Goal: Task Accomplishment & Management: Use online tool/utility

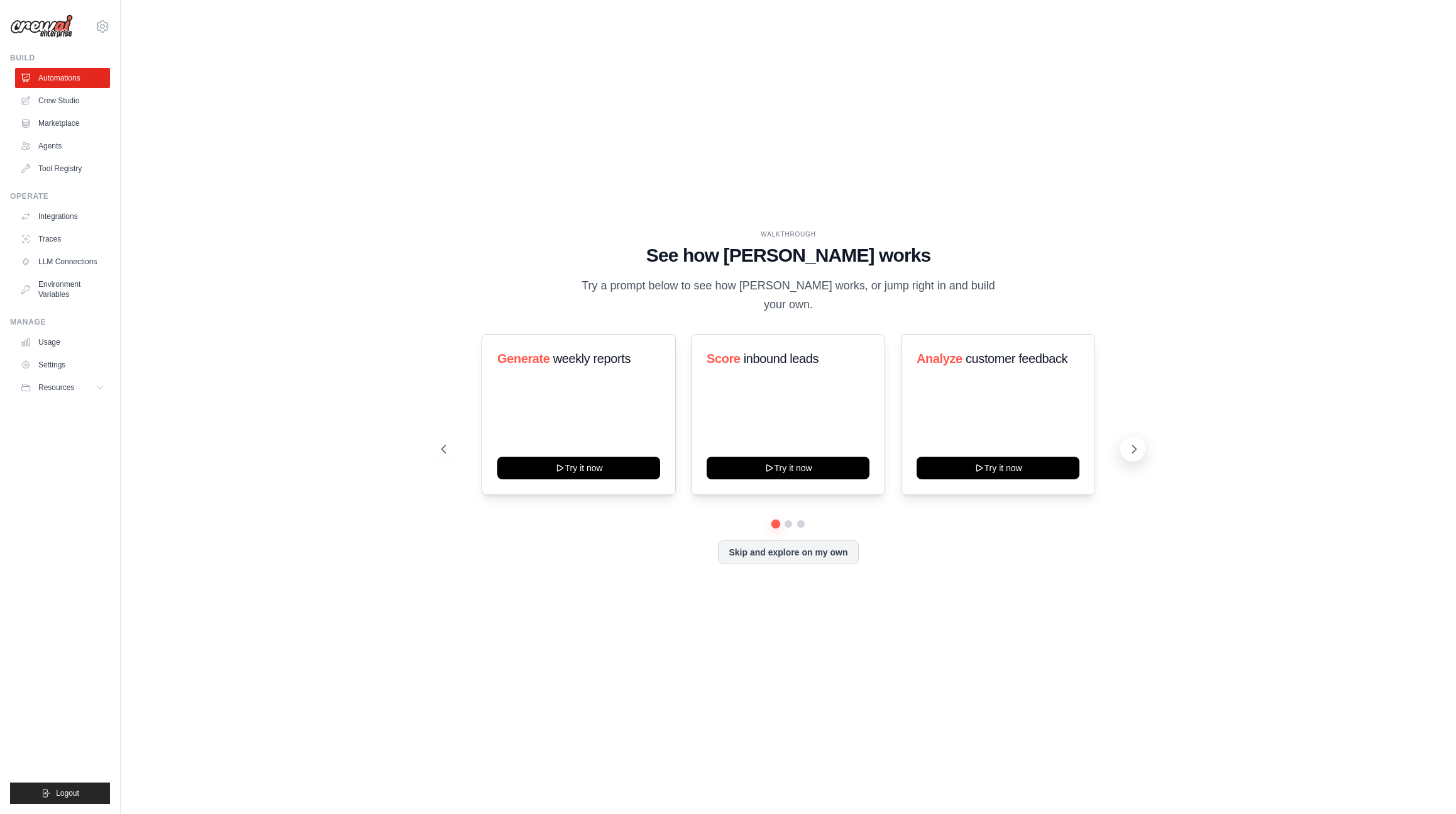
click at [1132, 443] on icon at bounding box center [1134, 449] width 13 height 13
click at [1129, 443] on icon at bounding box center [1134, 449] width 13 height 13
click at [1137, 447] on button at bounding box center [1132, 448] width 25 height 25
click at [1136, 443] on icon at bounding box center [1134, 449] width 13 height 13
click at [443, 443] on icon at bounding box center [443, 449] width 13 height 13
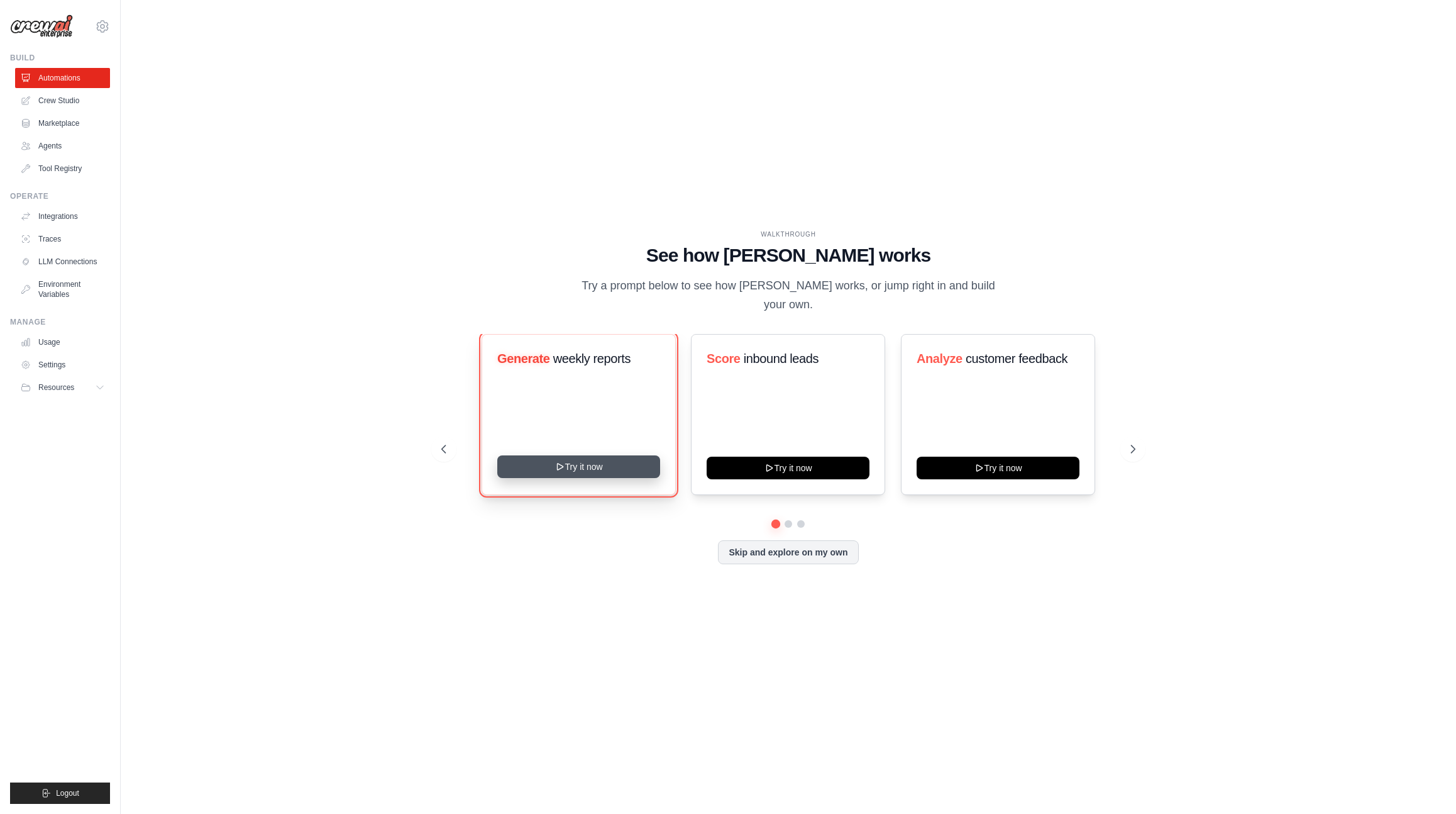
click at [564, 468] on button "Try it now" at bounding box center [579, 466] width 163 height 22
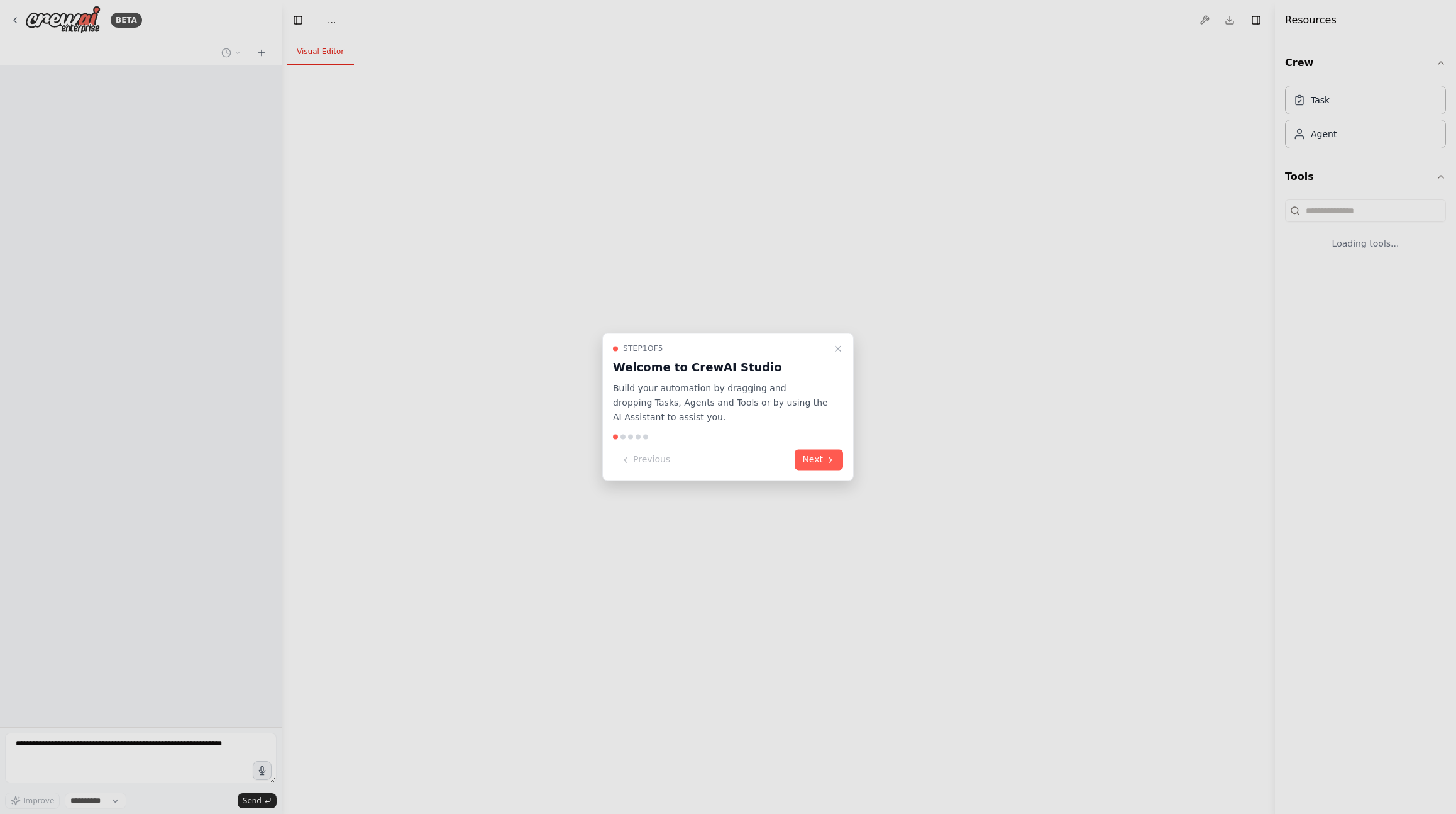
select select "****"
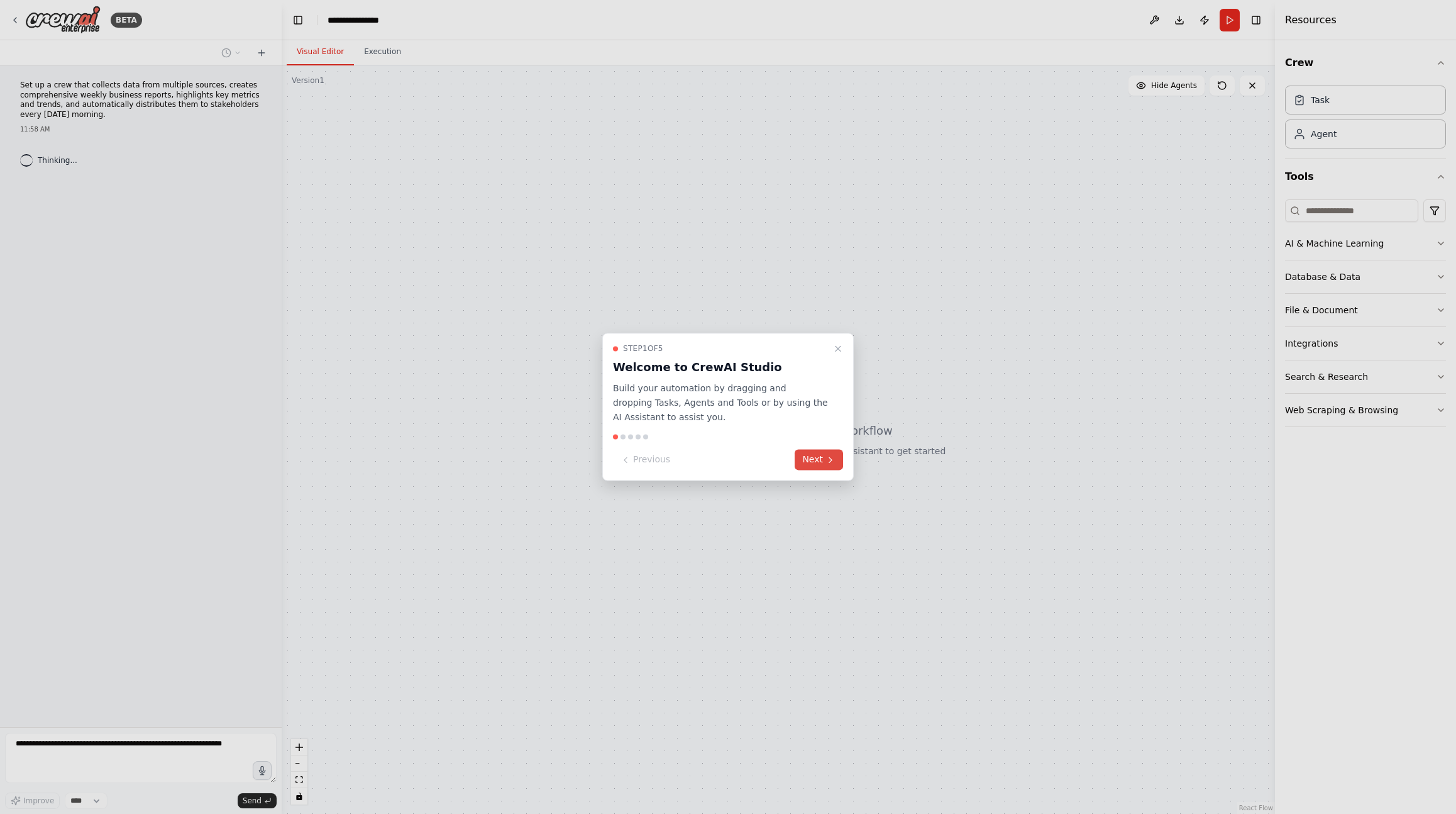
click at [829, 459] on icon at bounding box center [830, 460] width 10 height 10
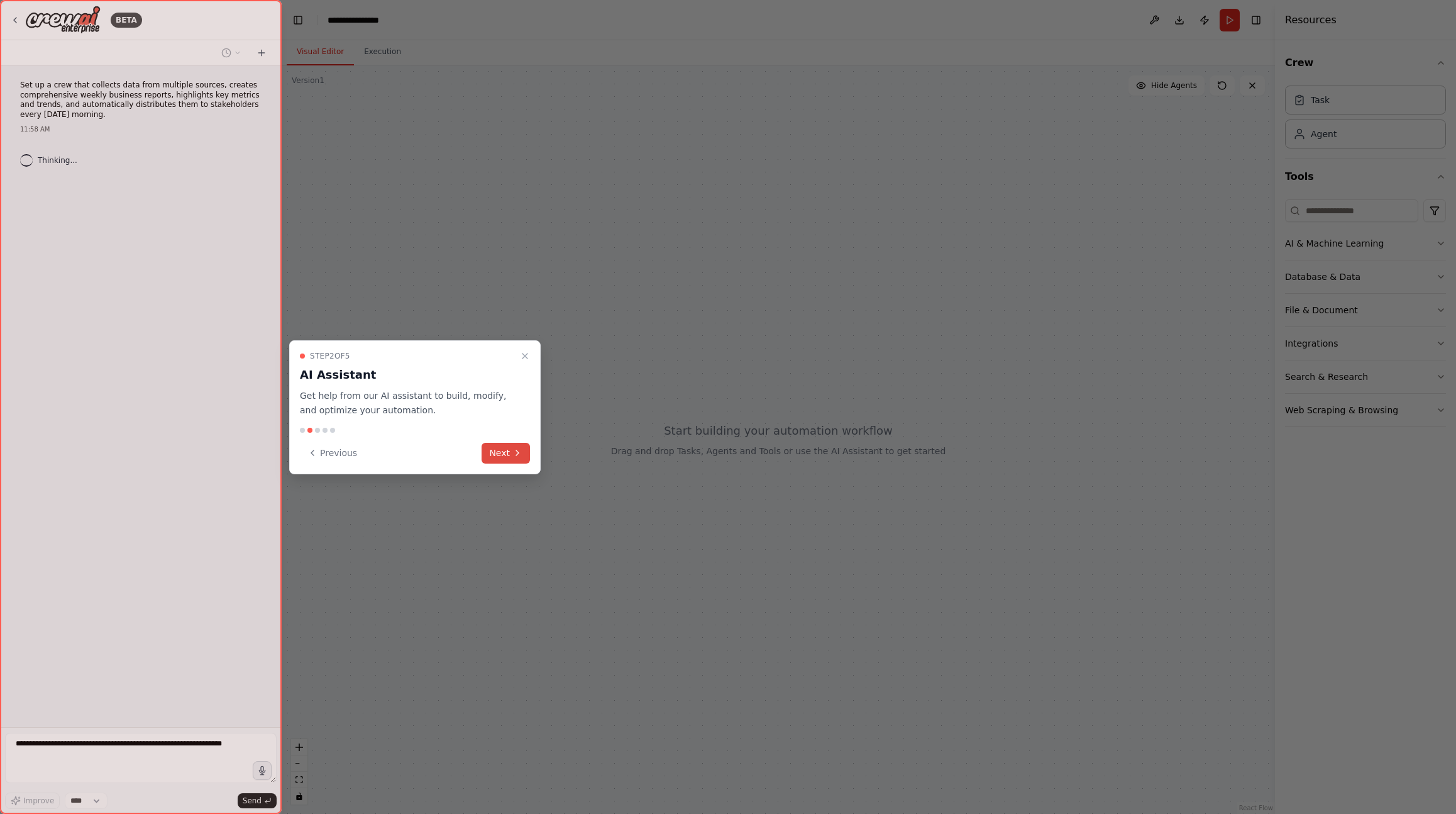
click at [510, 447] on button "Next" at bounding box center [506, 453] width 48 height 20
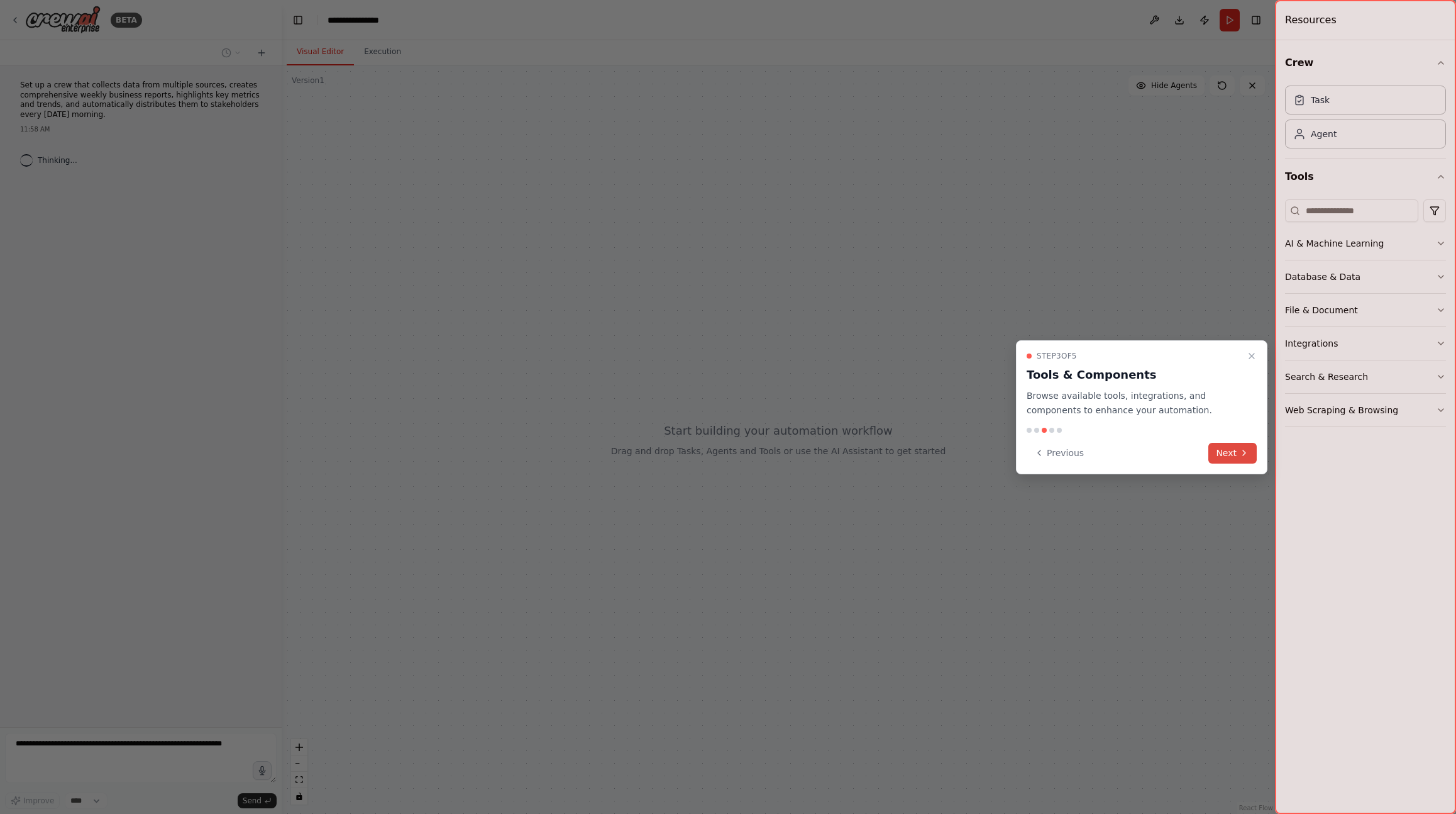
click at [1248, 443] on button "Next" at bounding box center [1233, 453] width 48 height 20
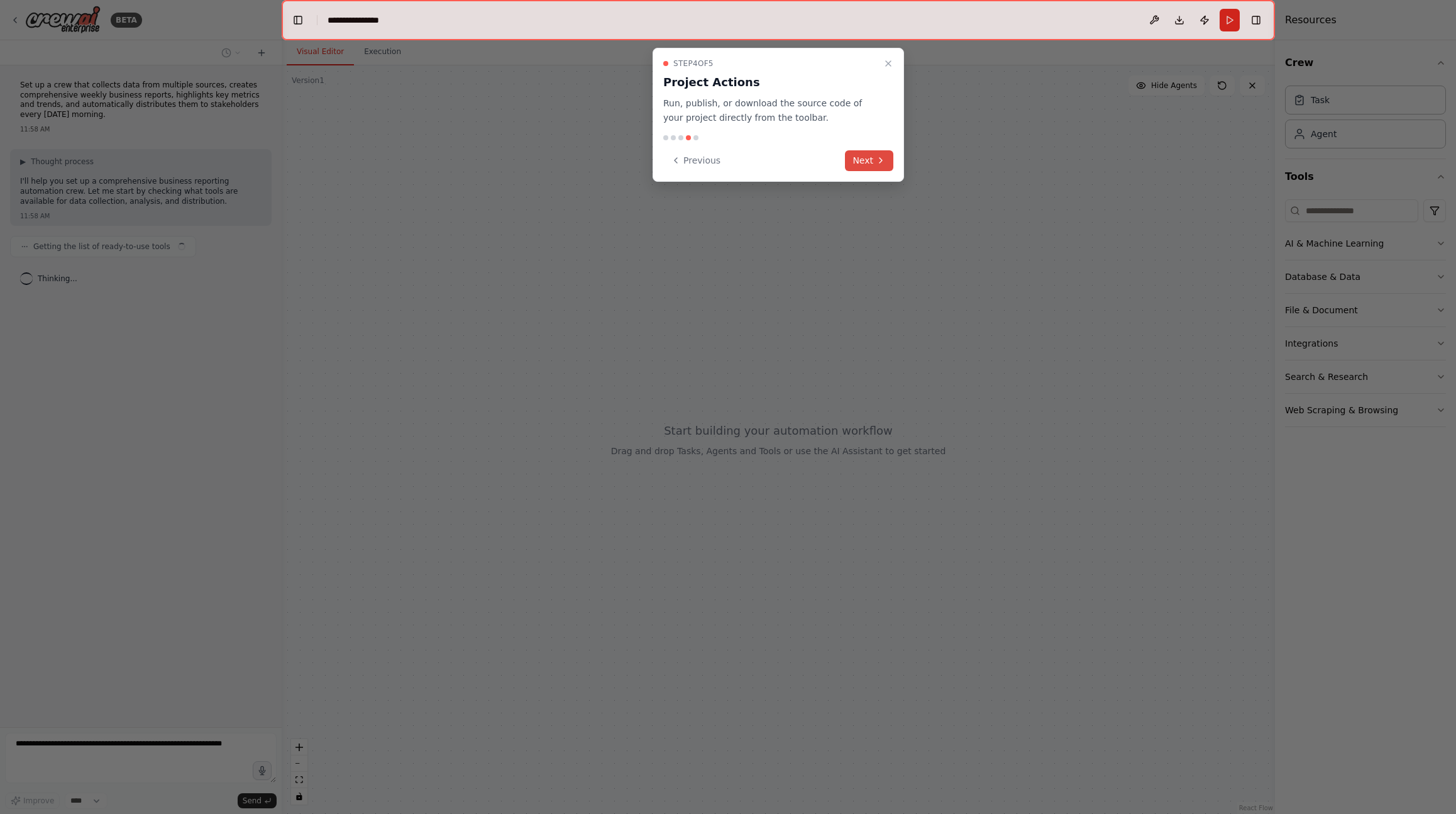
drag, startPoint x: 866, startPoint y: 140, endPoint x: 876, endPoint y: 151, distance: 14.9
click at [869, 142] on div "Step 4 of 5 Project Actions Run, publish, or download the source code of your p…" at bounding box center [778, 114] width 251 height 134
click at [884, 166] on button "Next" at bounding box center [869, 161] width 48 height 20
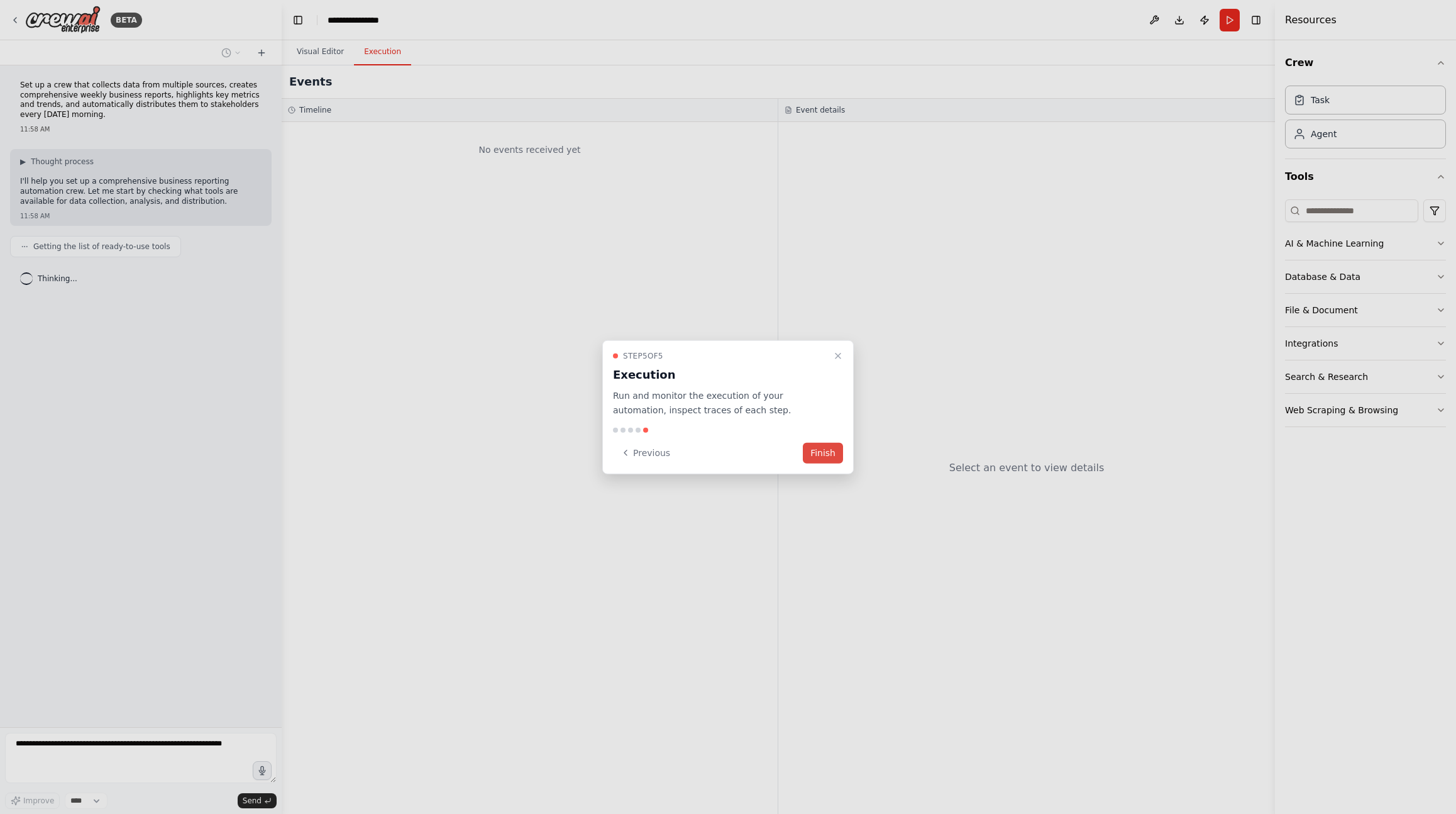
click at [814, 457] on button "Finish" at bounding box center [822, 452] width 40 height 20
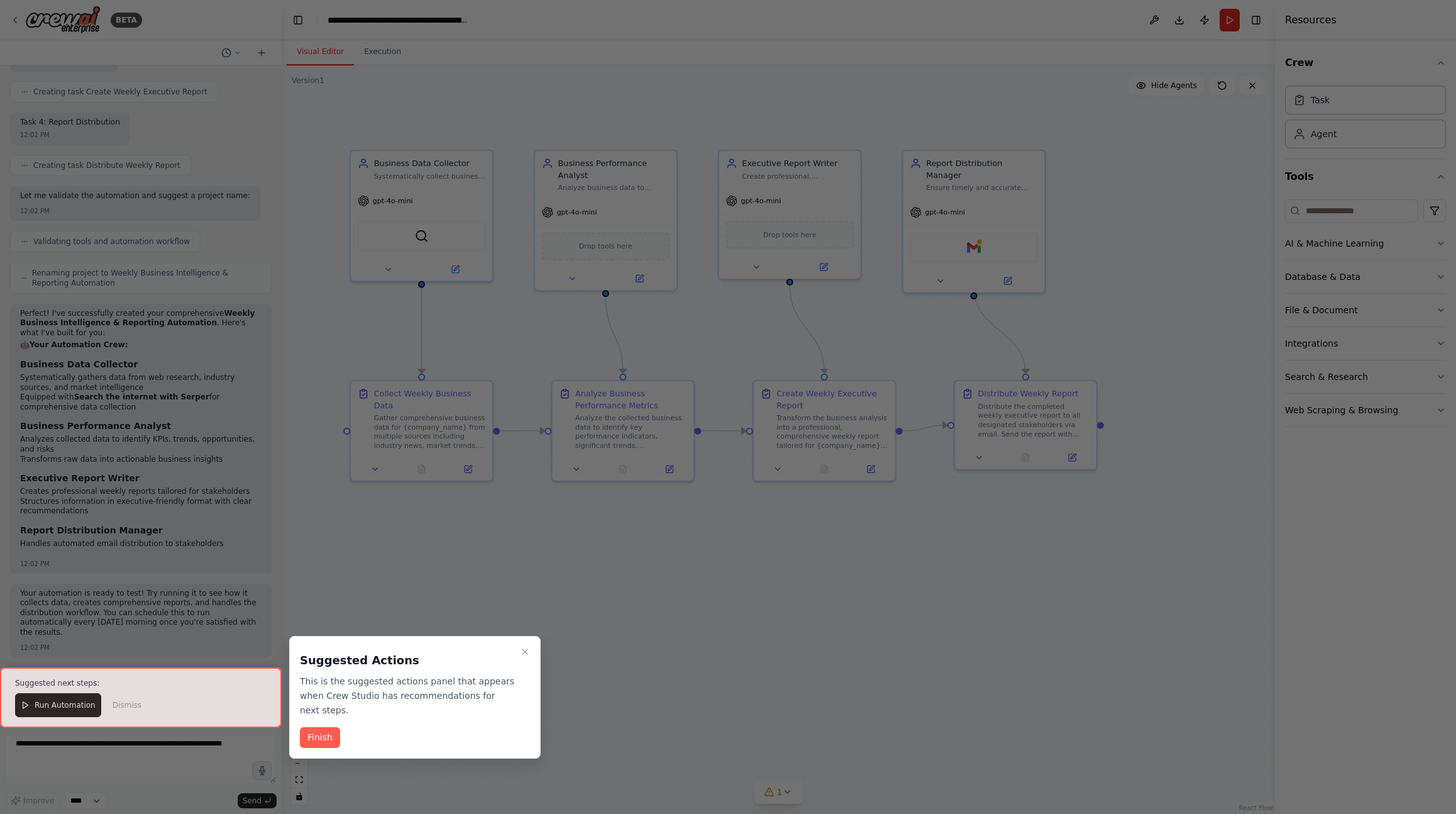
click at [314, 727] on button "Finish" at bounding box center [319, 737] width 40 height 20
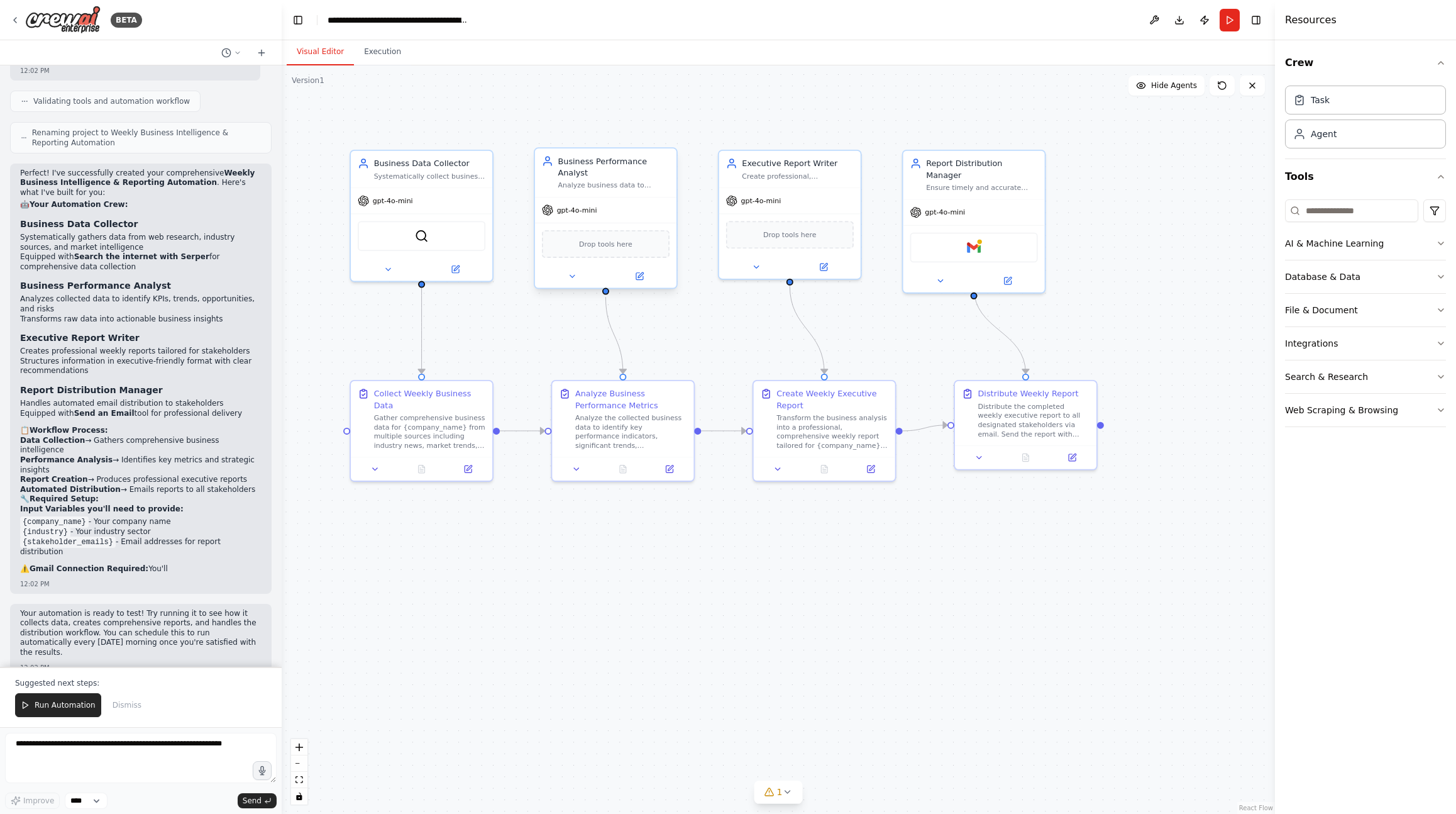
scroll to position [1138, 0]
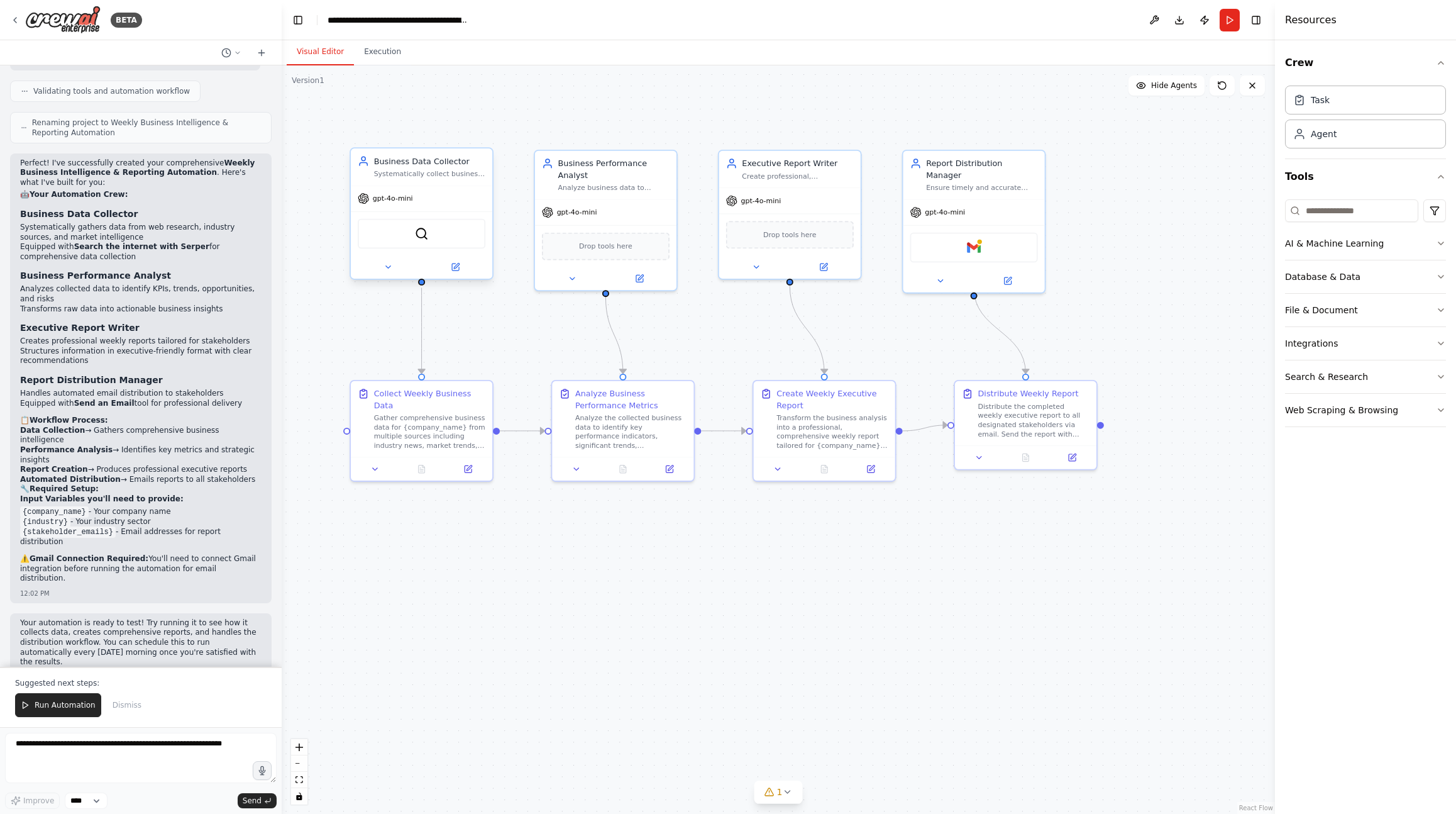
click at [400, 201] on span "gpt-4o-mini" at bounding box center [393, 198] width 40 height 9
click at [460, 271] on icon at bounding box center [456, 267] width 9 height 9
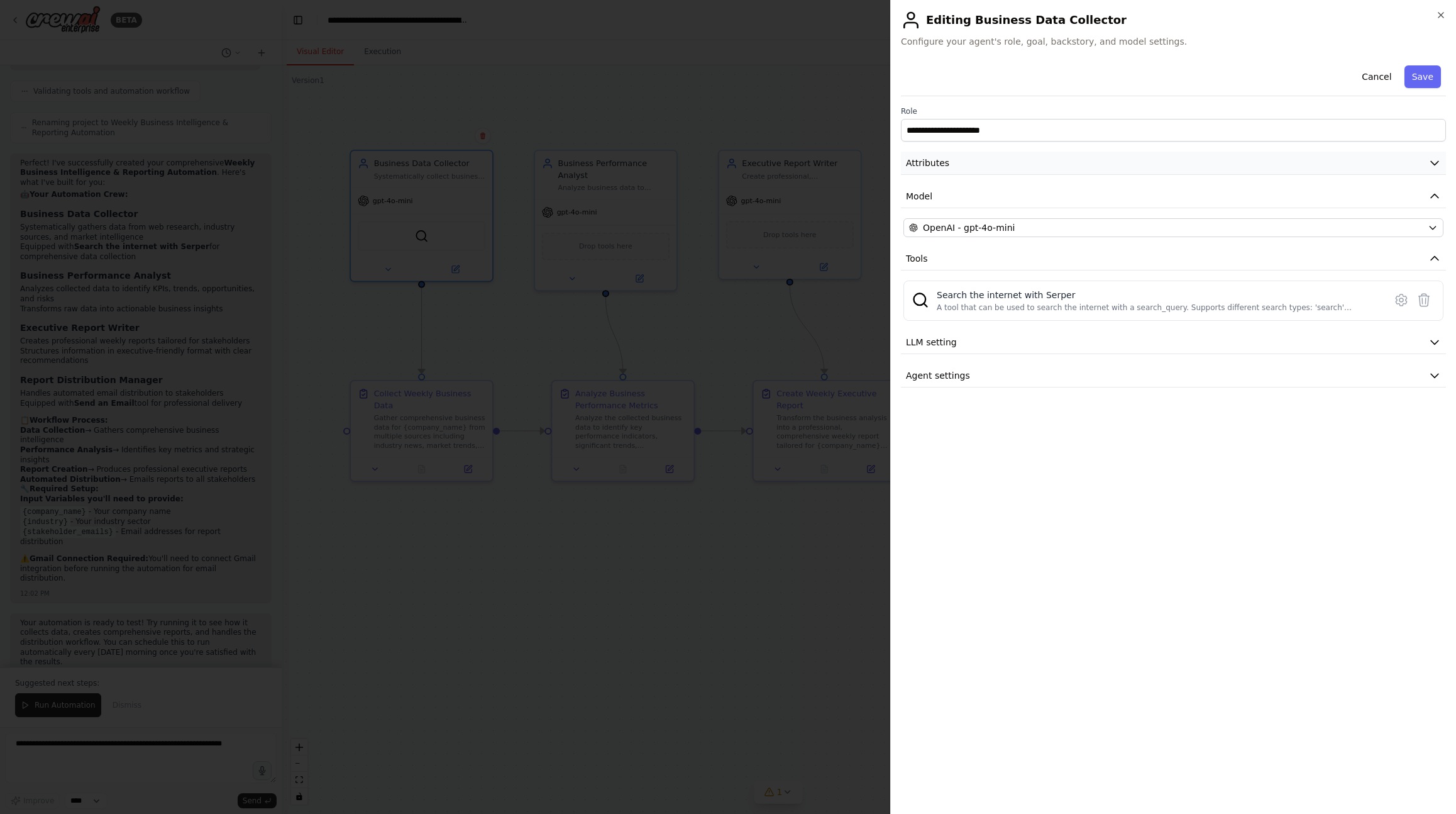
click at [1154, 158] on button "Attributes" at bounding box center [1173, 163] width 545 height 23
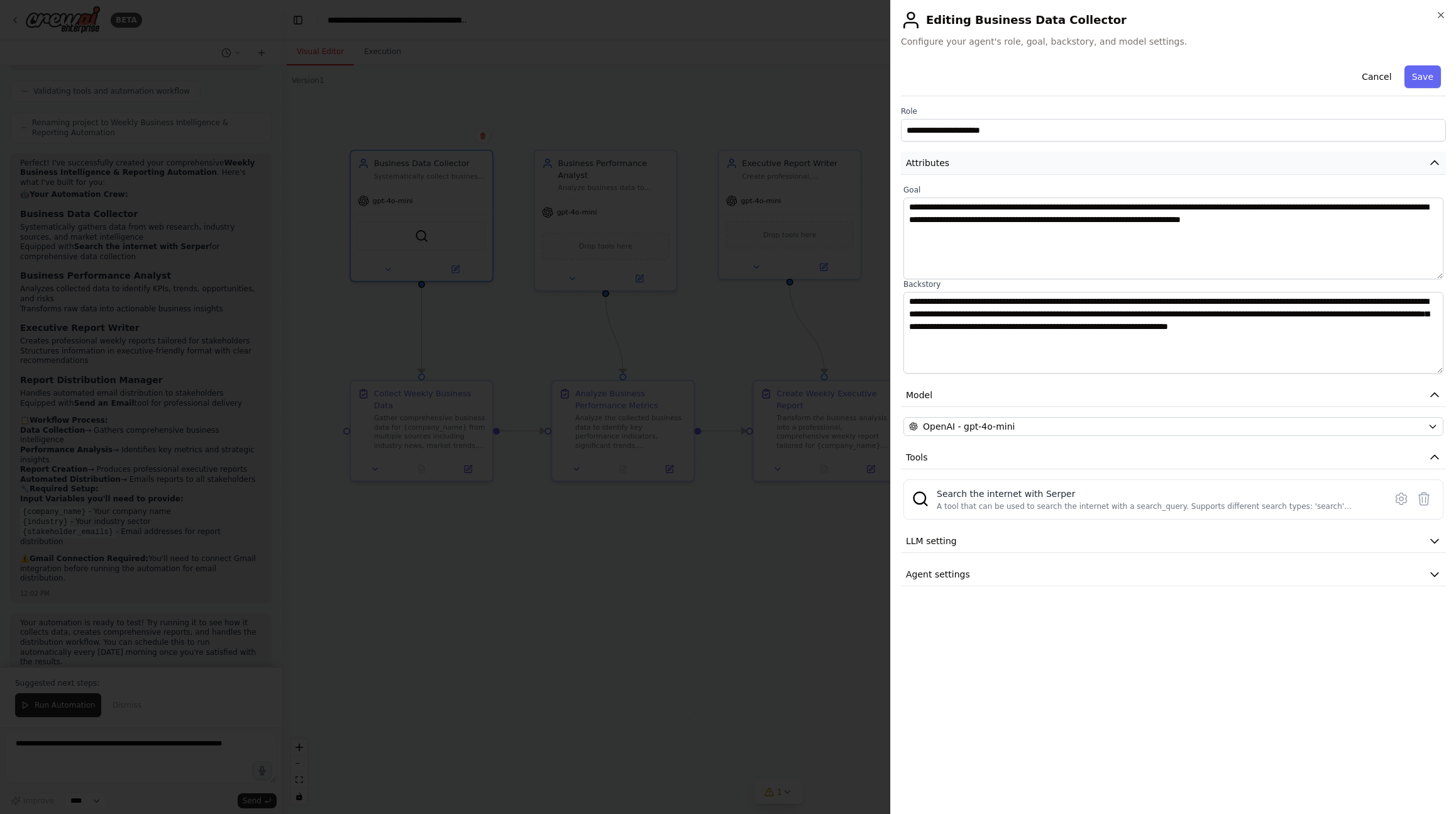
click at [1151, 162] on button "Attributes" at bounding box center [1173, 163] width 545 height 23
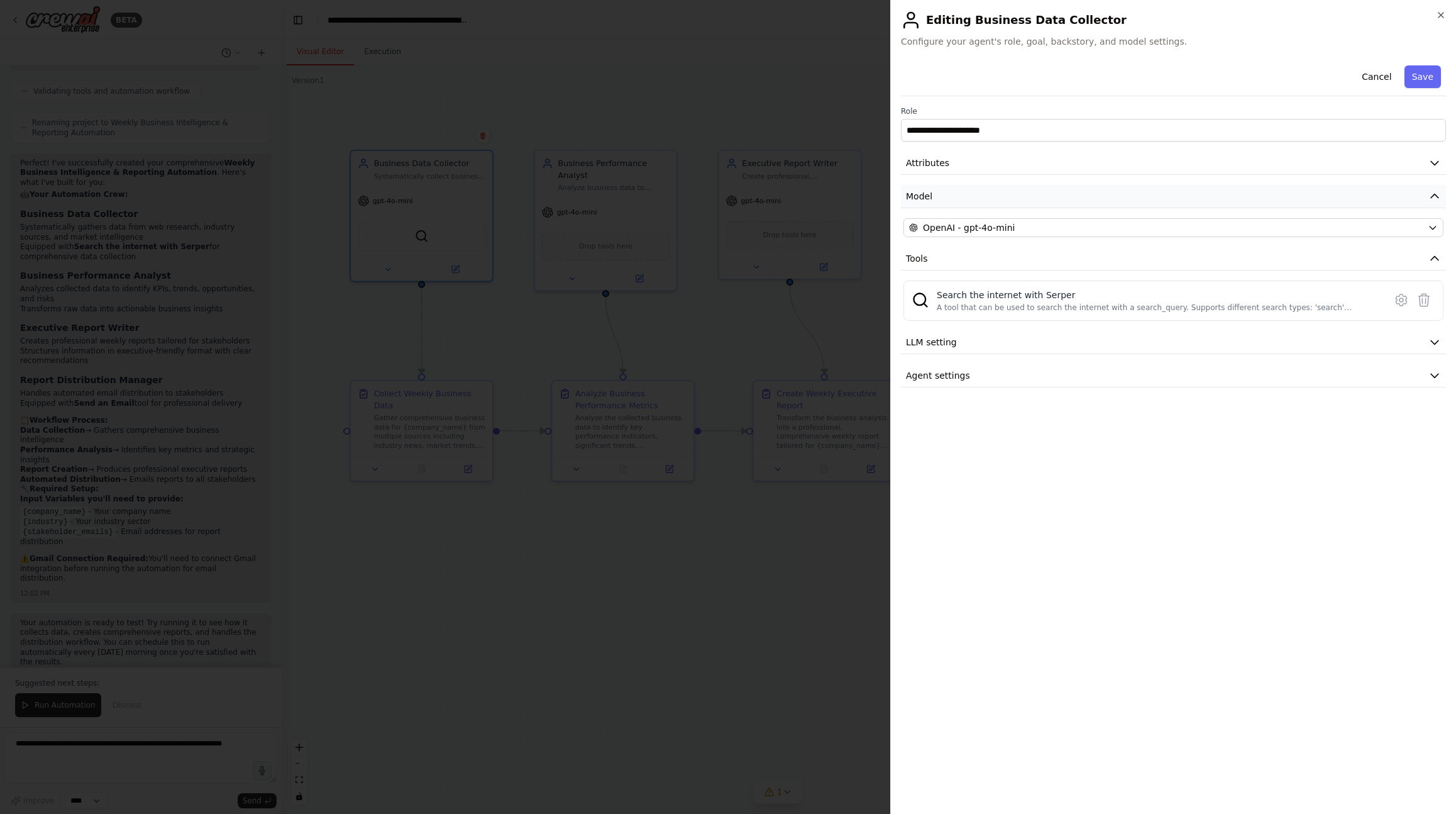
click at [995, 193] on button "Model" at bounding box center [1173, 196] width 545 height 23
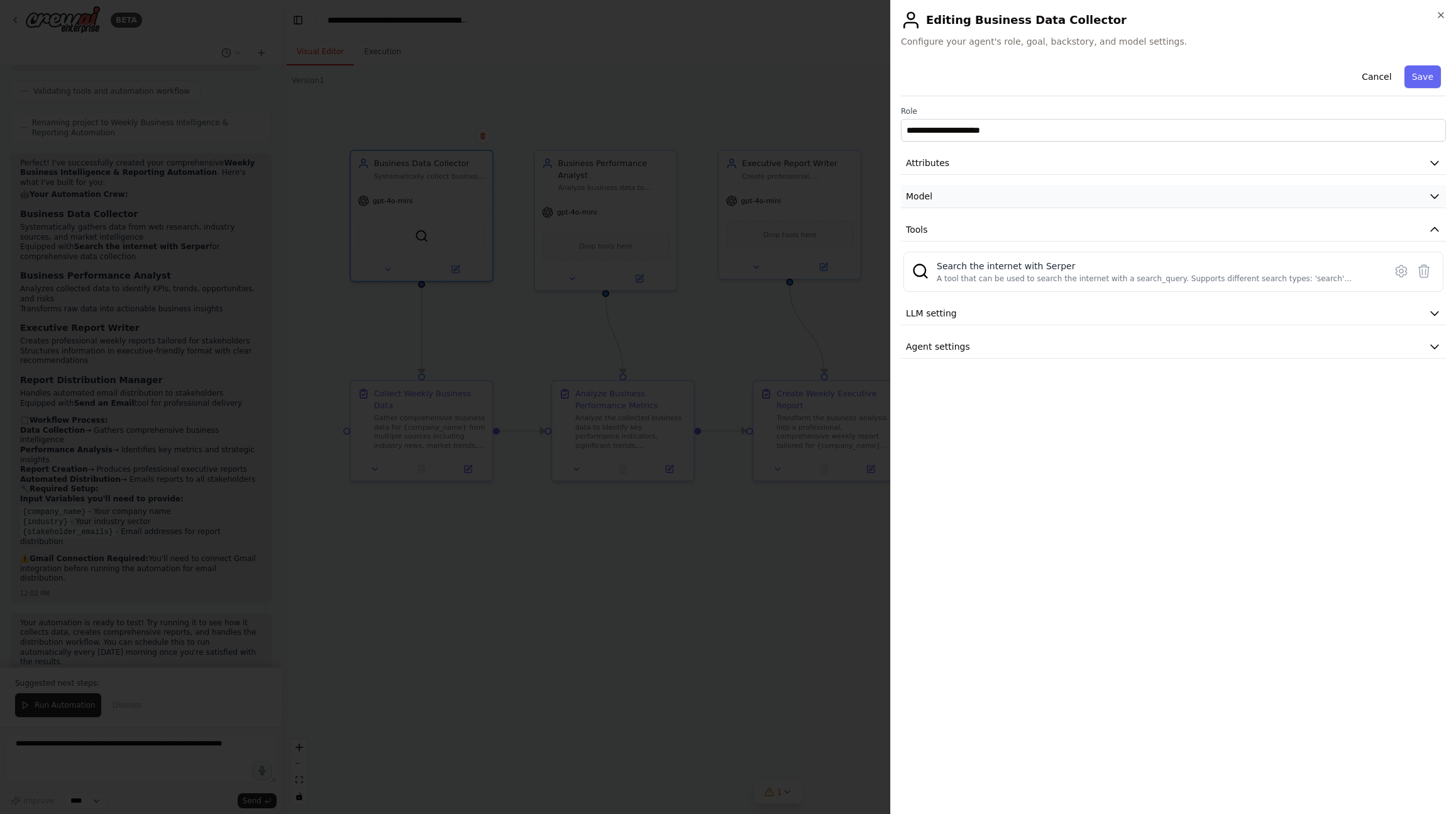
click at [995, 193] on button "Model" at bounding box center [1173, 196] width 545 height 23
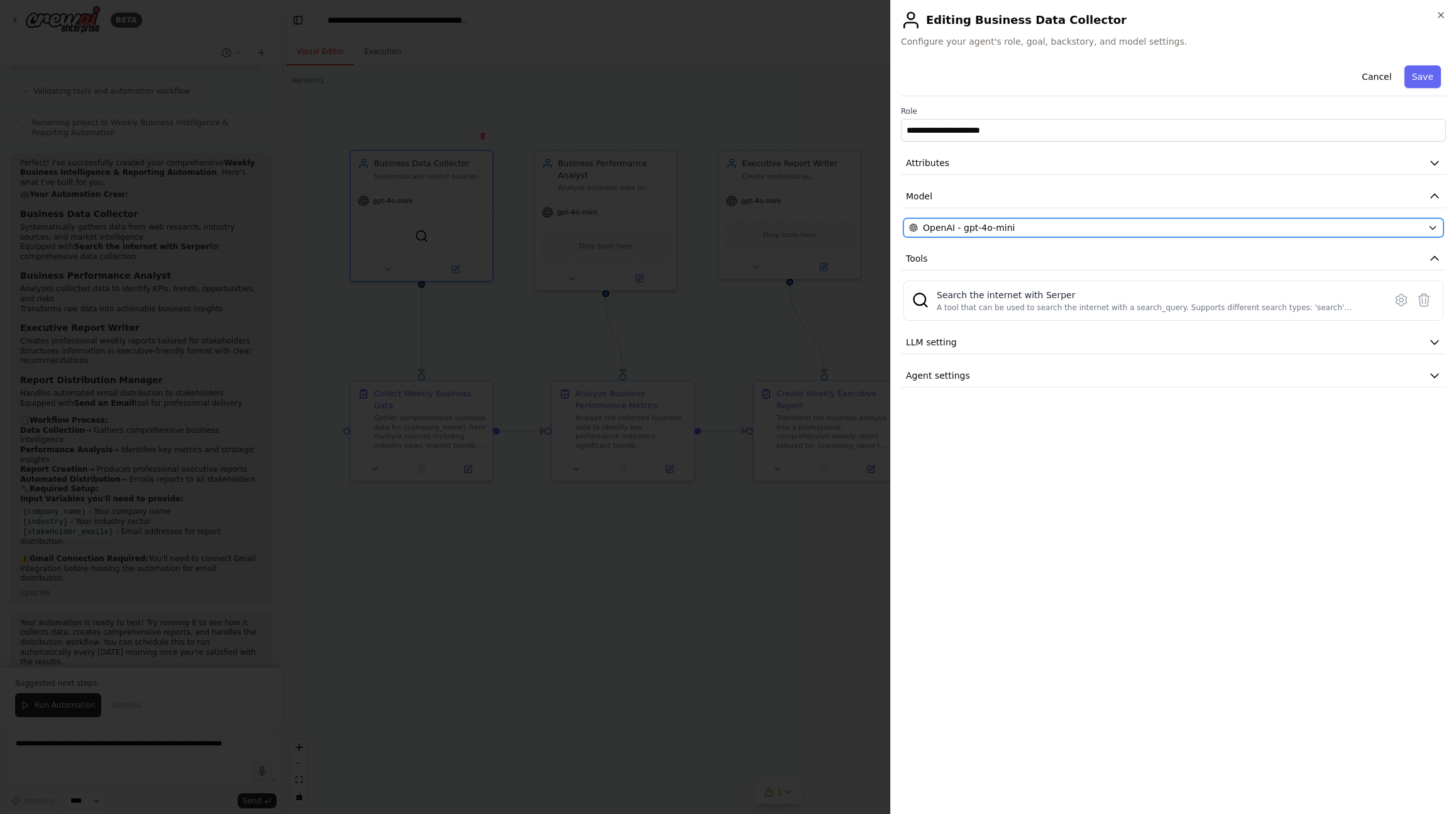
click at [1018, 230] on div "OpenAI - gpt-4o-mini" at bounding box center [1166, 228] width 514 height 13
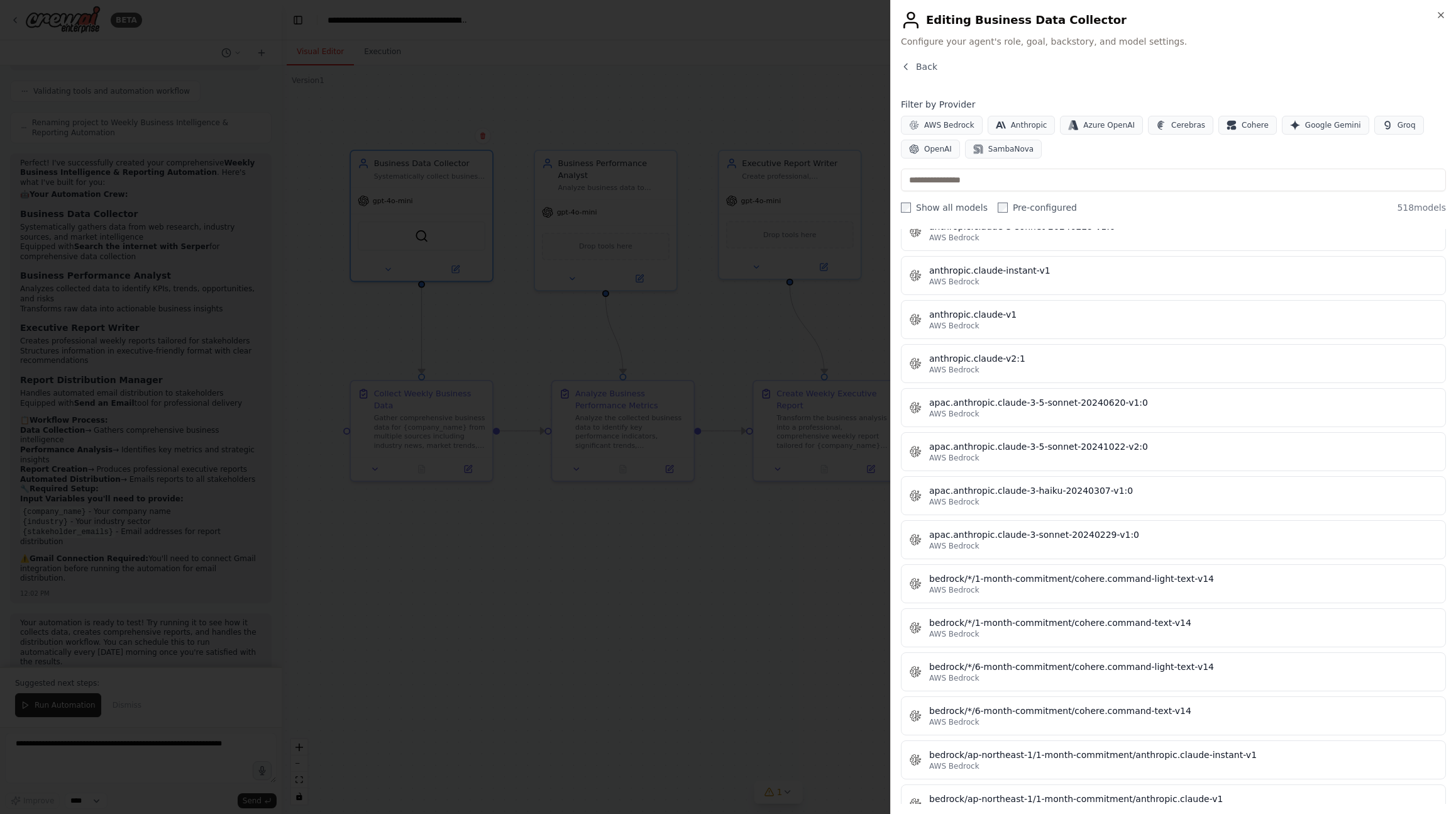
scroll to position [1528, 0]
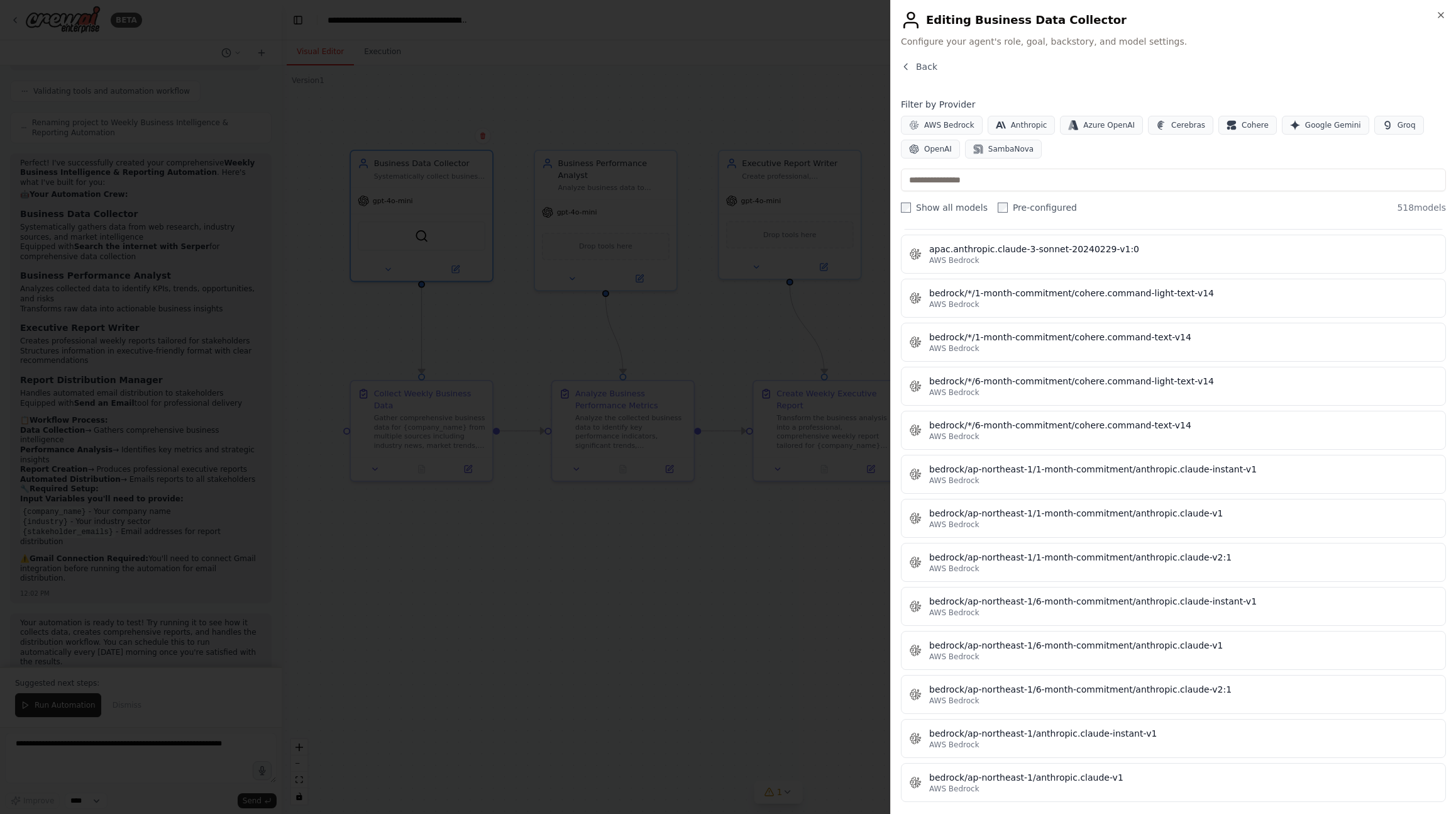
click at [916, 57] on div "Close Editing Business Data Collector Configure your agent's role, goal, backst…" at bounding box center [1173, 407] width 566 height 814
click at [917, 63] on span "Back" at bounding box center [927, 67] width 21 height 13
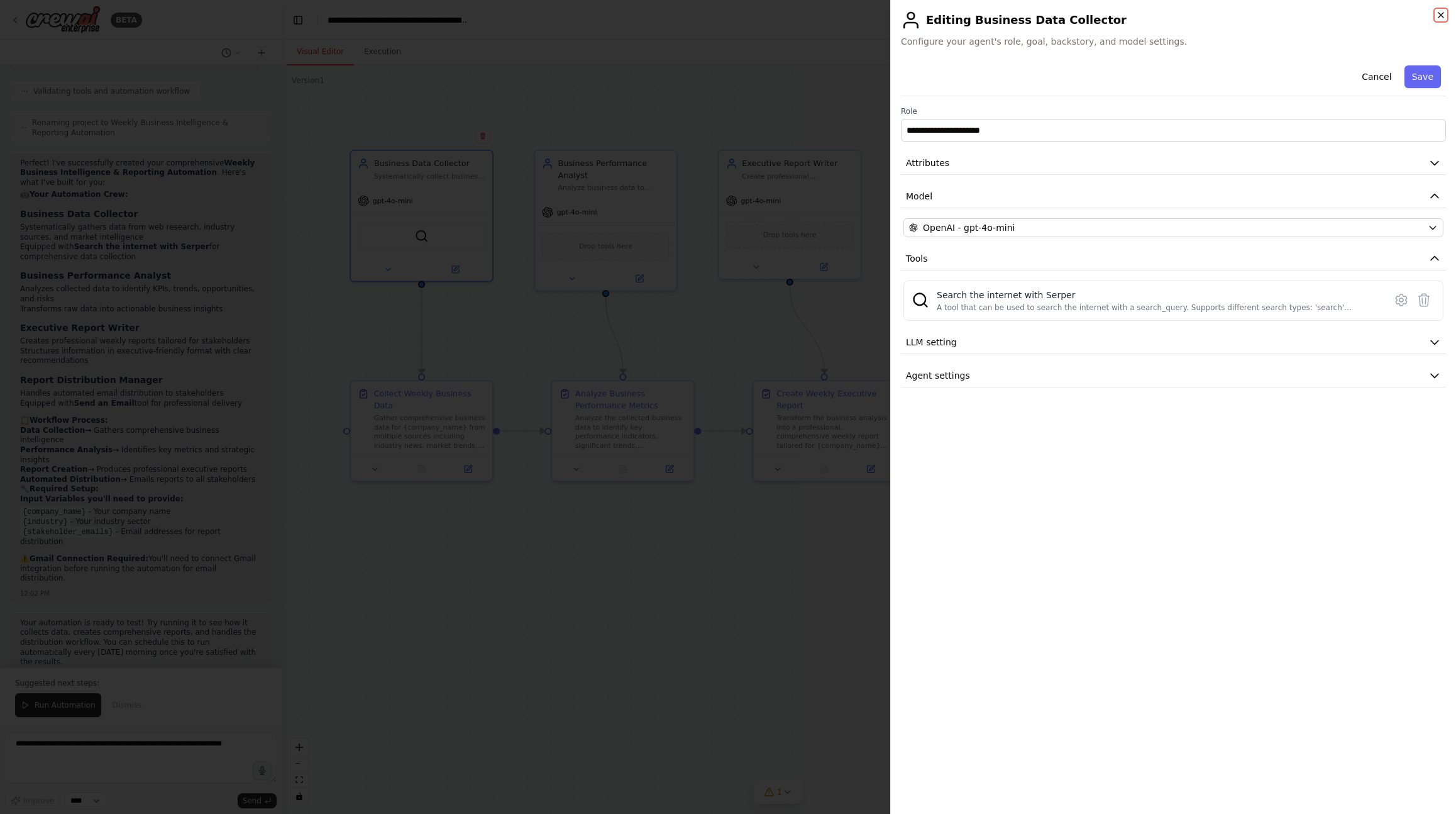
click at [1440, 15] on icon "button" at bounding box center [1441, 15] width 10 height 10
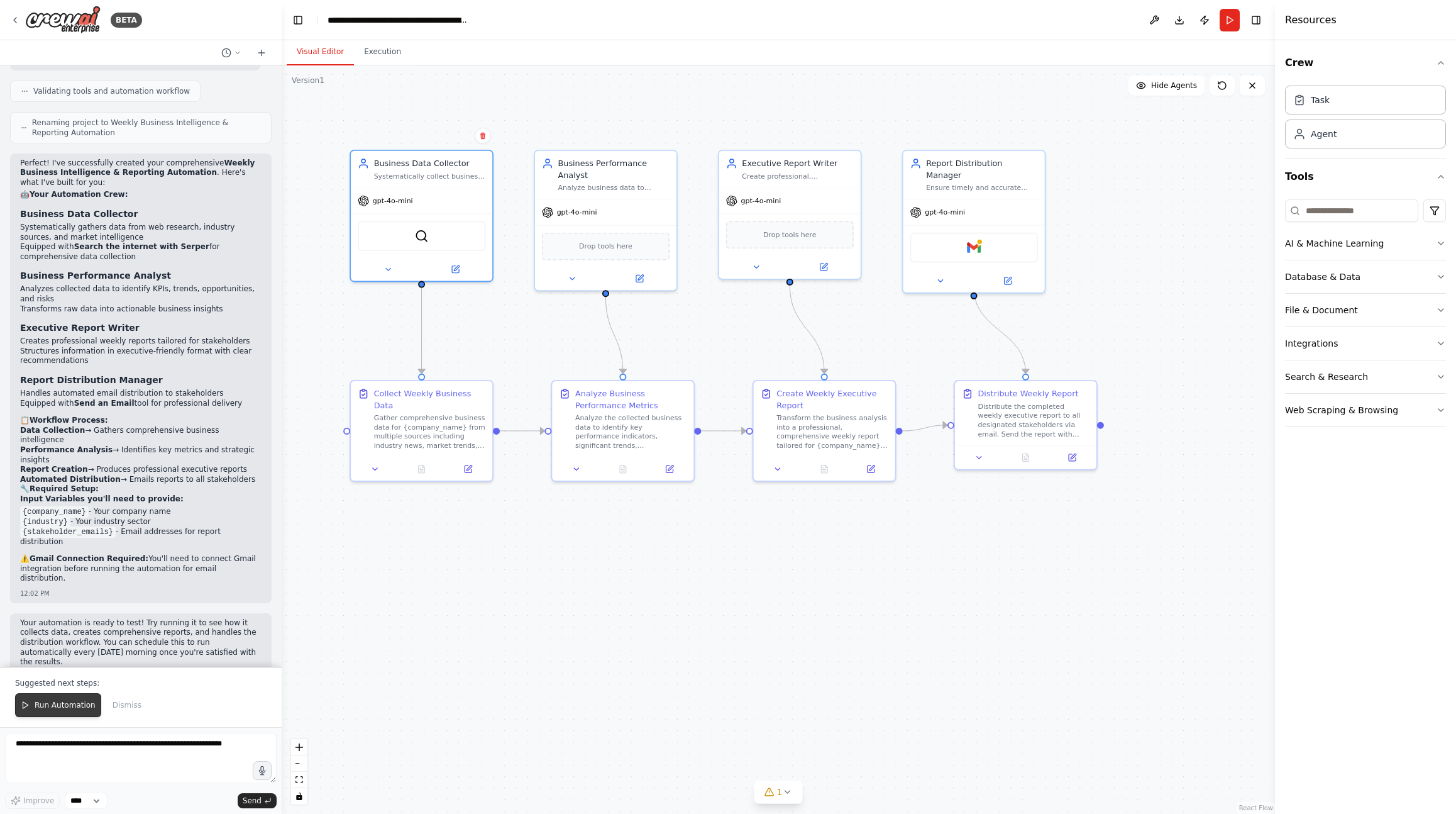
click at [60, 704] on span "Run Automation" at bounding box center [65, 704] width 61 height 10
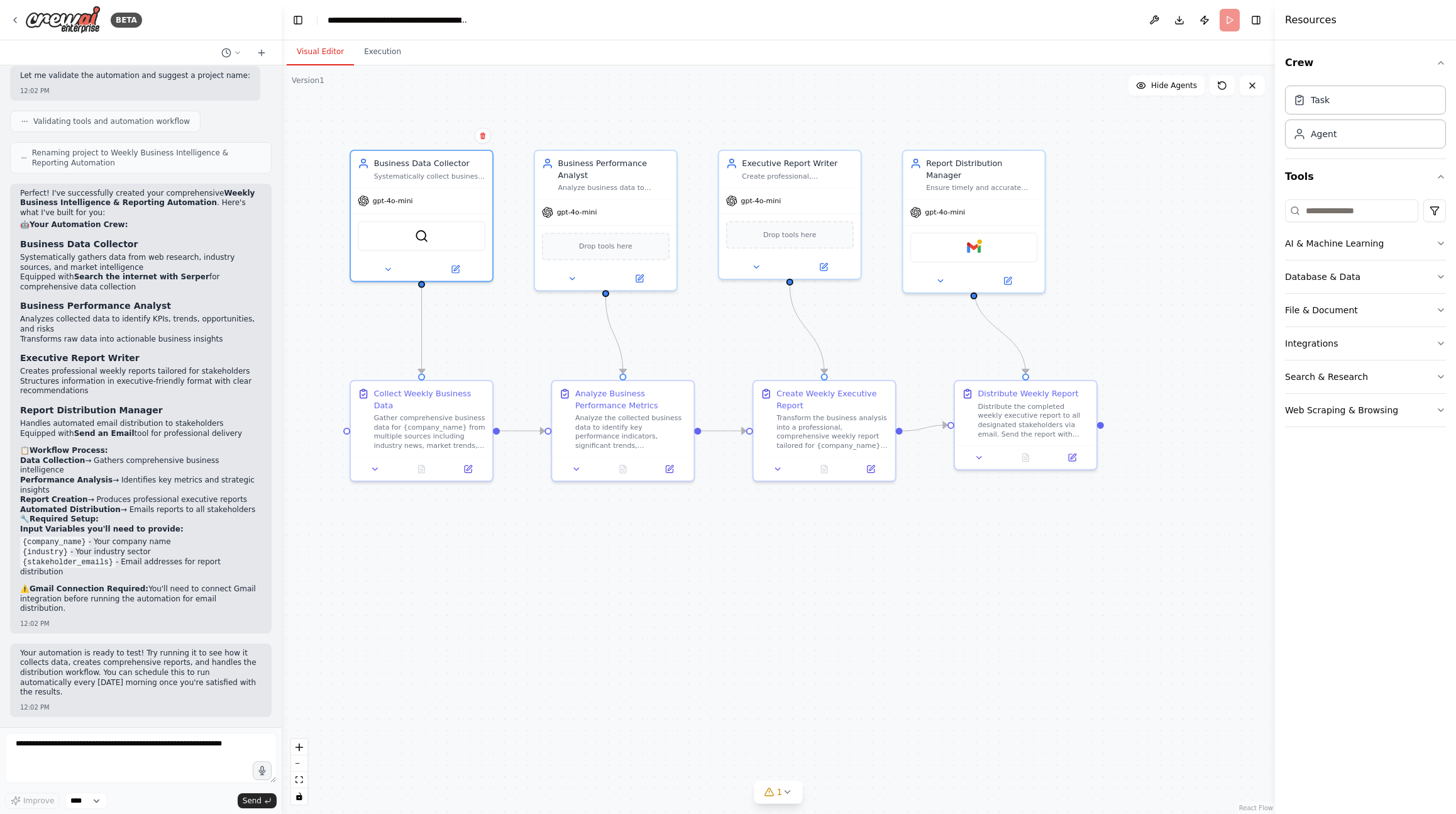
scroll to position [1077, 0]
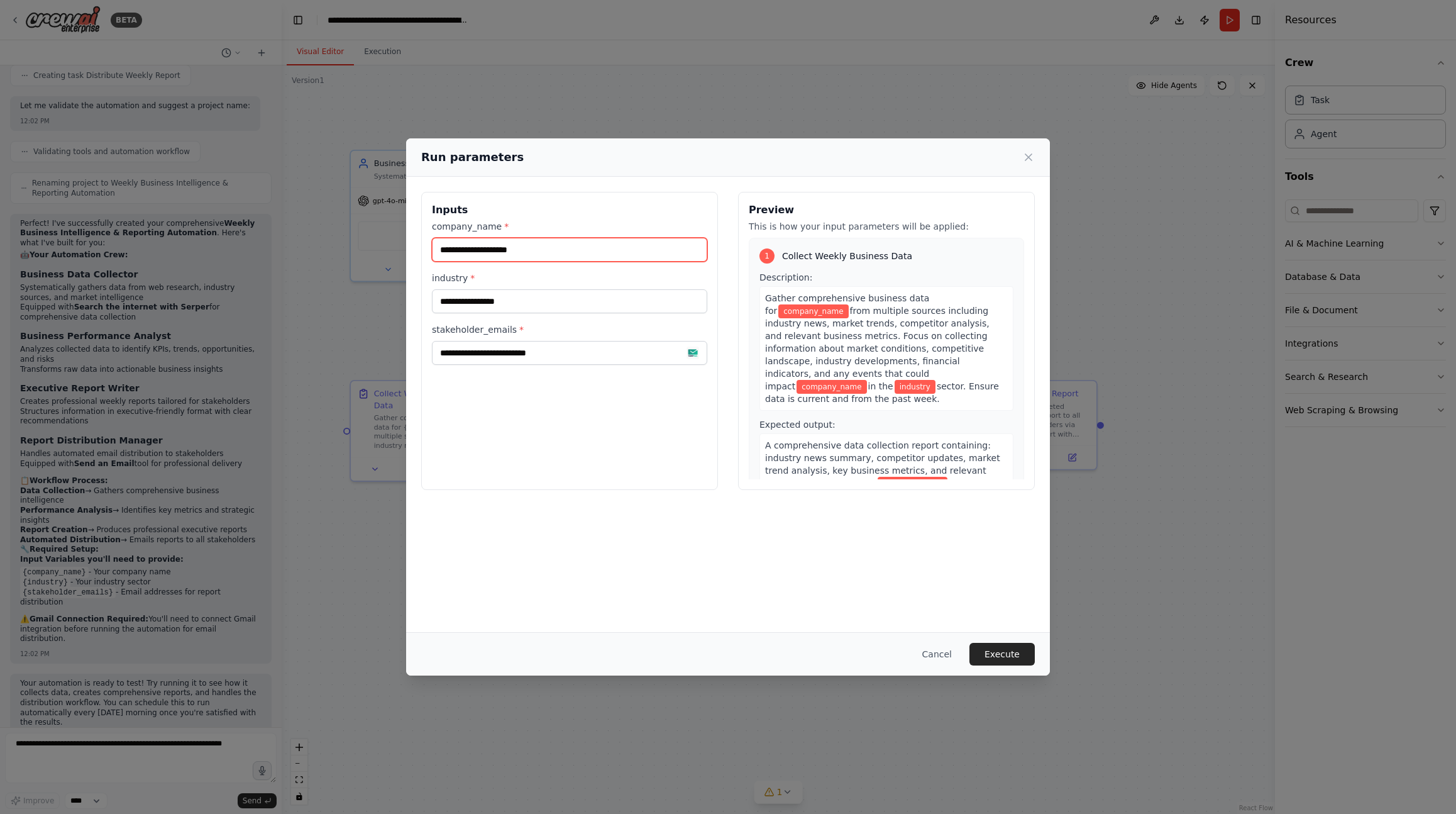
click at [538, 251] on input "company_name *" at bounding box center [569, 249] width 275 height 24
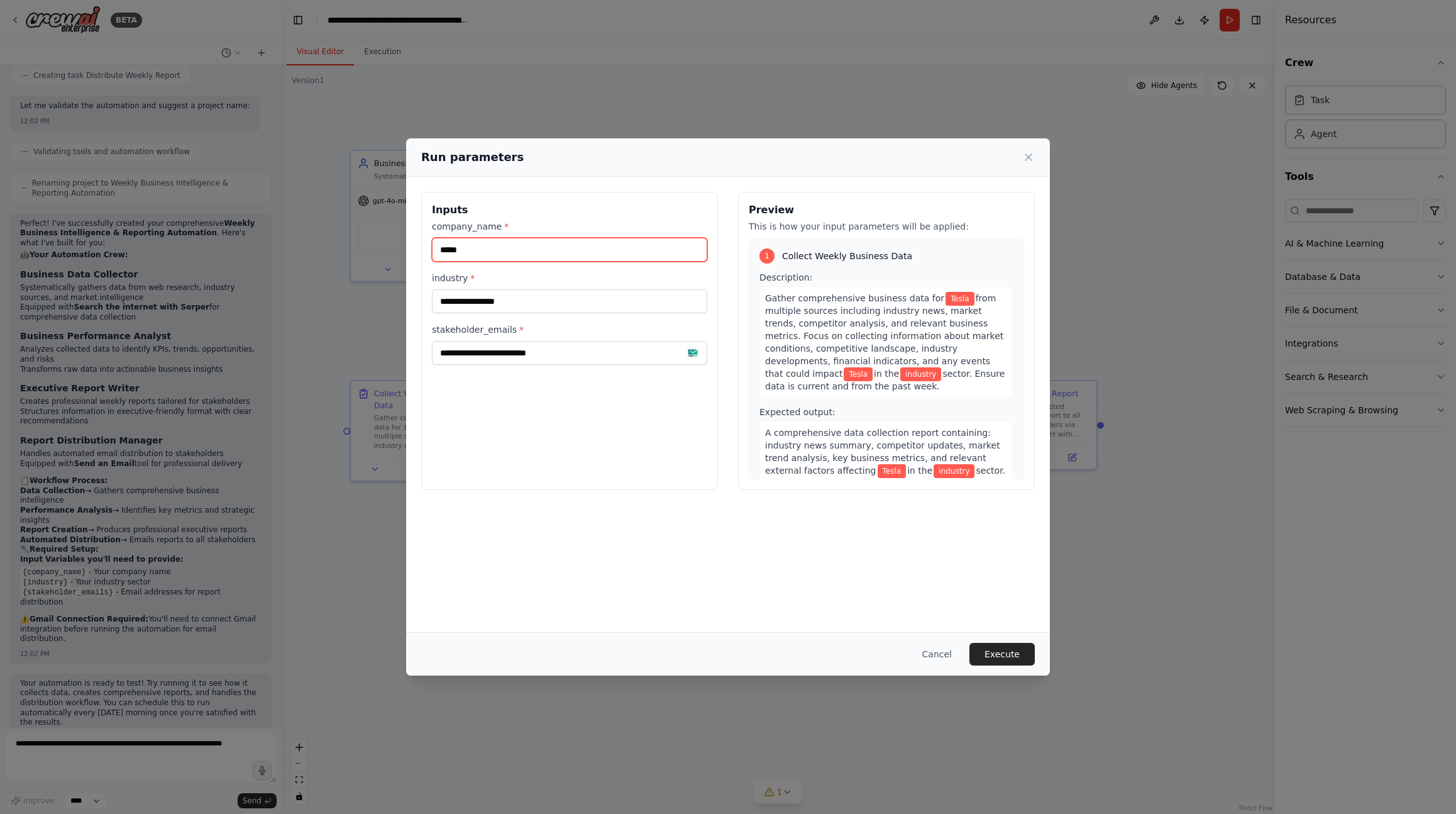
type input "*****"
click at [534, 342] on input "stakeholder_emails *" at bounding box center [569, 353] width 275 height 24
click at [562, 309] on input "industry *" at bounding box center [569, 301] width 275 height 24
type input "*"
type input "**********"
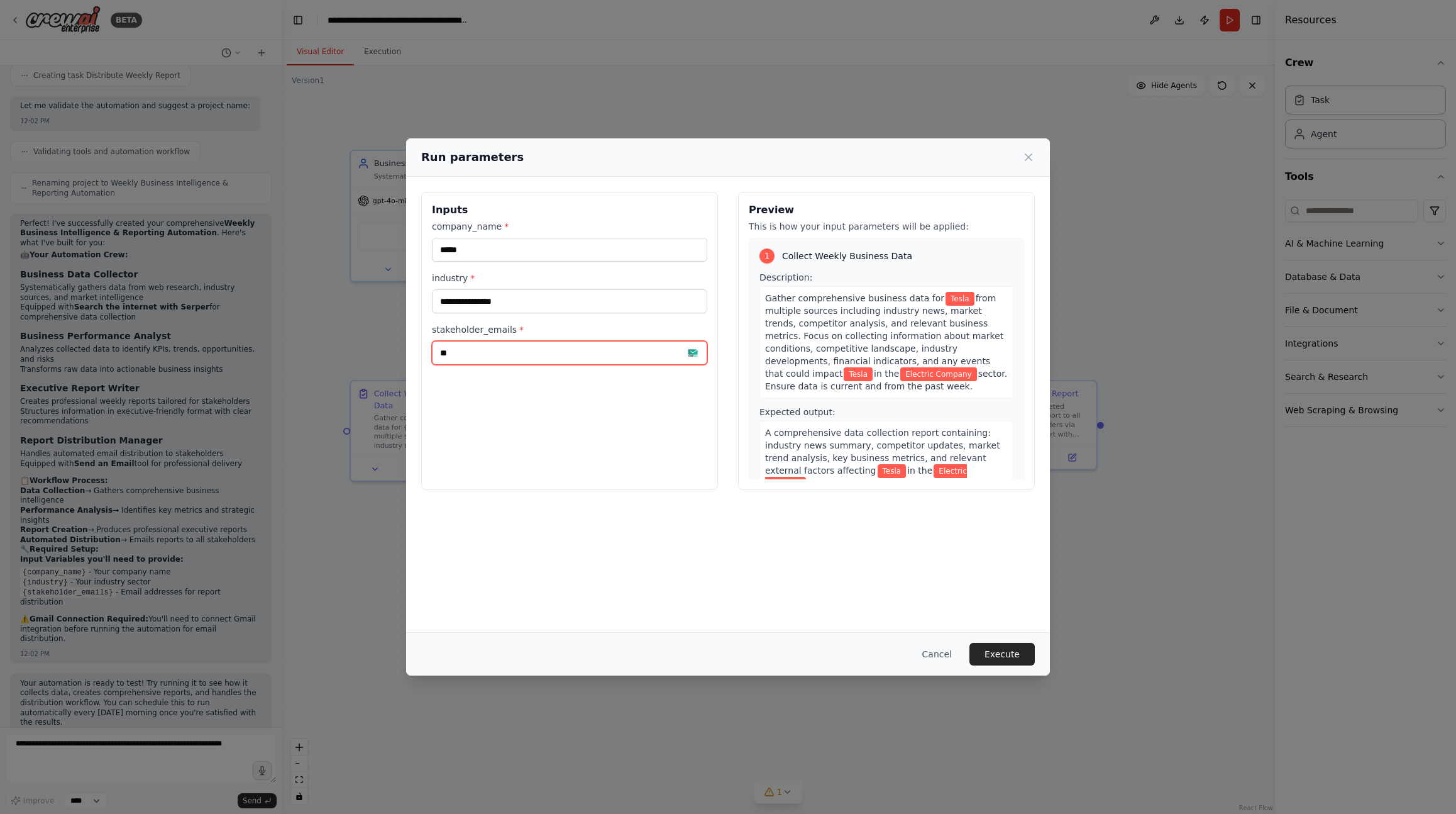
type input "*"
type input "**********"
click at [1002, 661] on button "Execute" at bounding box center [1002, 654] width 65 height 22
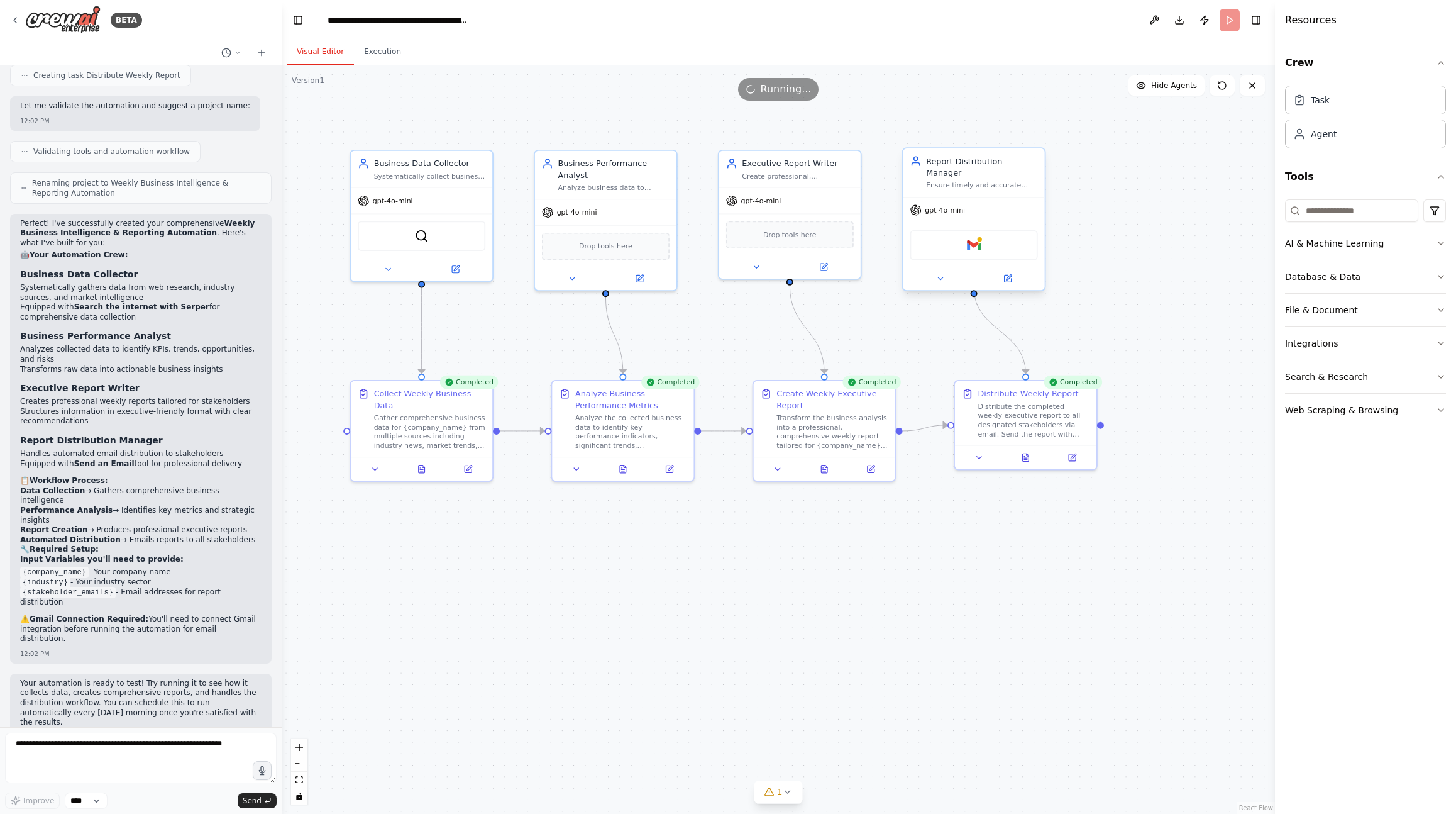
scroll to position [1138, 0]
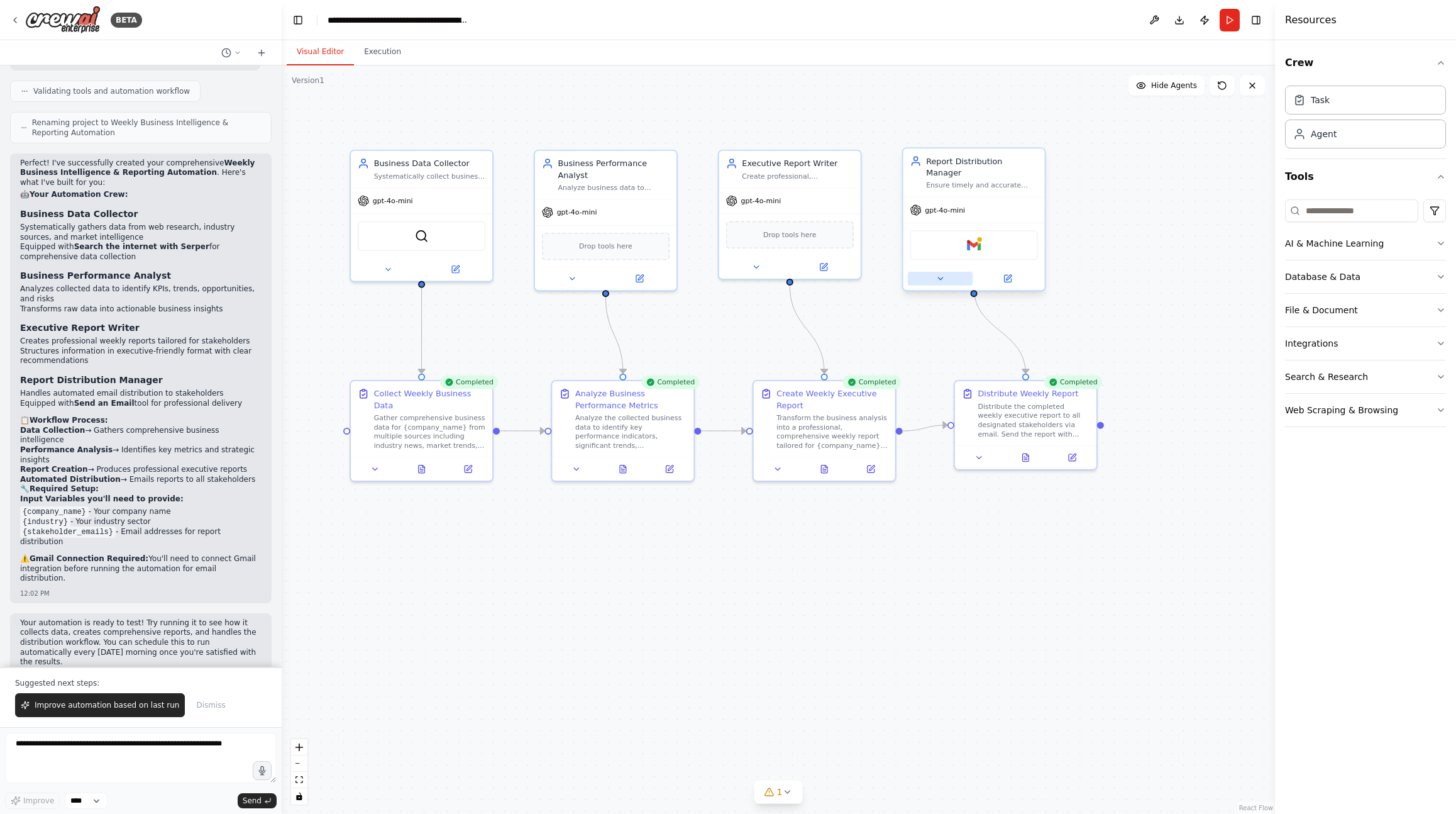
click at [933, 272] on button at bounding box center [941, 278] width 65 height 14
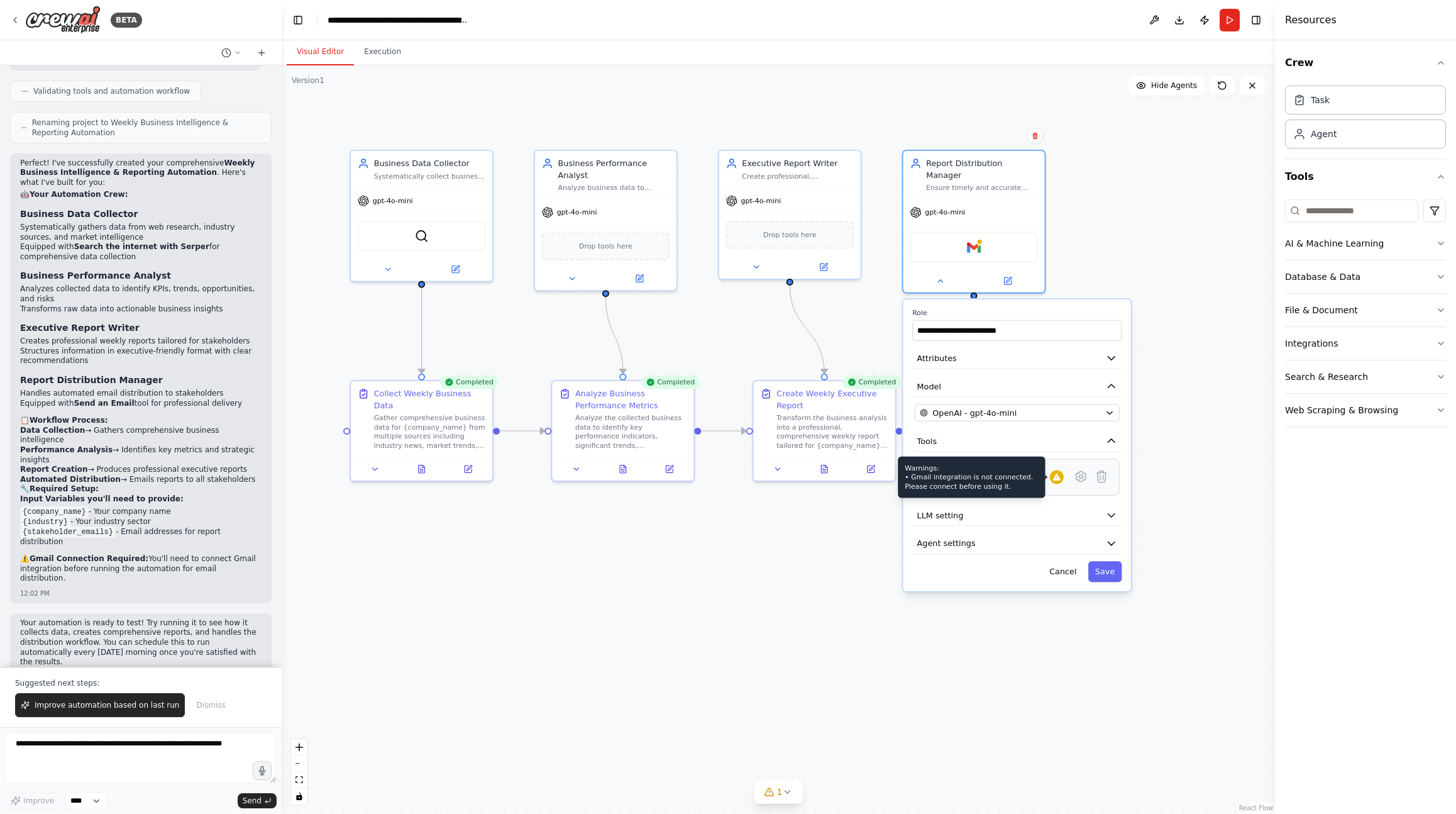
click at [1060, 473] on icon at bounding box center [1057, 477] width 9 height 9
click at [1075, 470] on icon at bounding box center [1080, 476] width 14 height 14
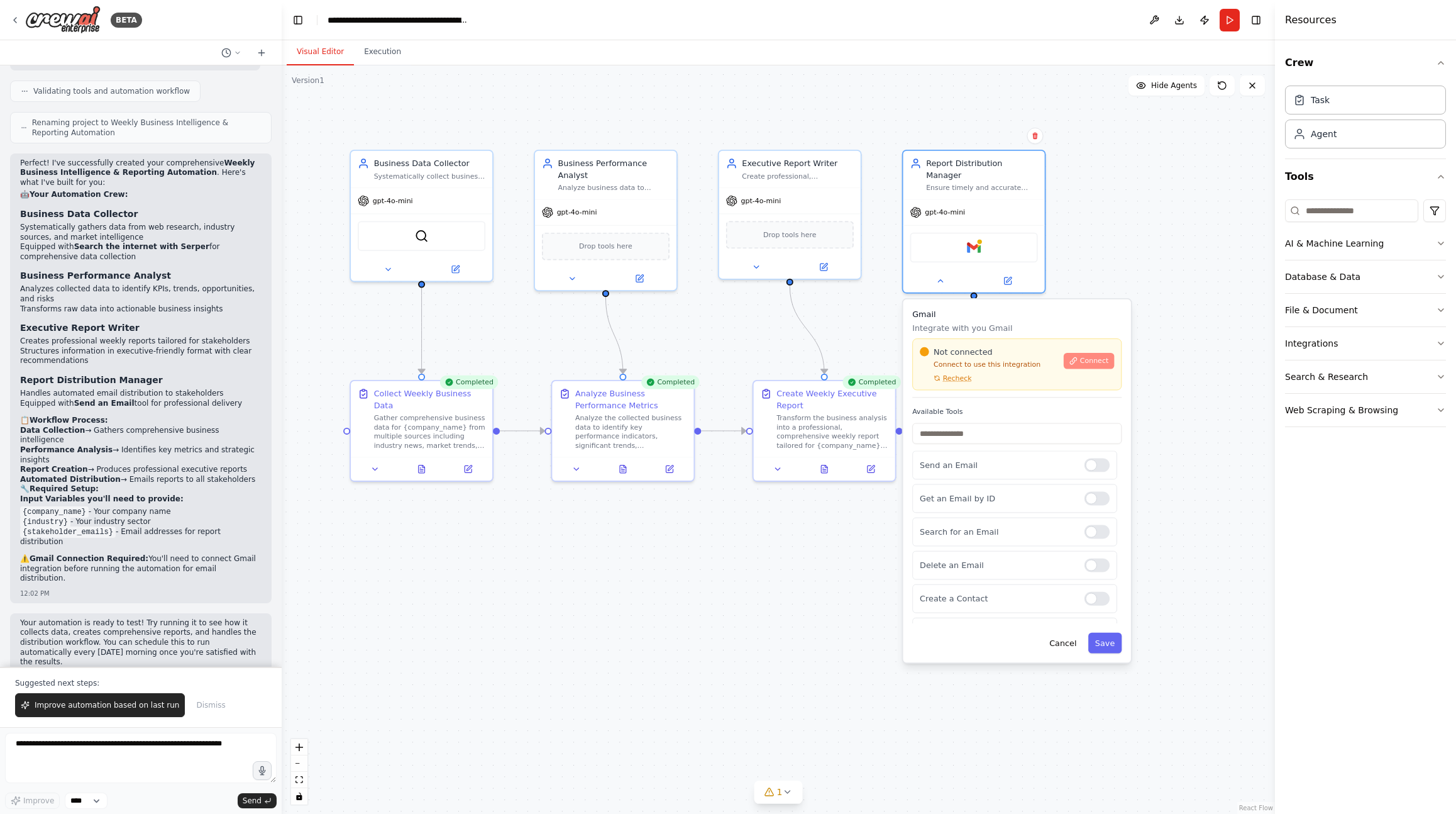
click at [1106, 356] on span "Connect" at bounding box center [1094, 361] width 28 height 9
click at [1113, 260] on div ".deletable-edge-delete-btn { width: 20px; height: 20px; border: 0px solid #ffff…" at bounding box center [779, 439] width 994 height 748
drag, startPoint x: 939, startPoint y: 111, endPoint x: 963, endPoint y: 125, distance: 27.8
click at [938, 111] on div ".deletable-edge-delete-btn { width: 20px; height: 20px; border: 0px solid #ffff…" at bounding box center [779, 439] width 994 height 748
click at [968, 157] on div "Report Distribution Manager" at bounding box center [982, 167] width 112 height 23
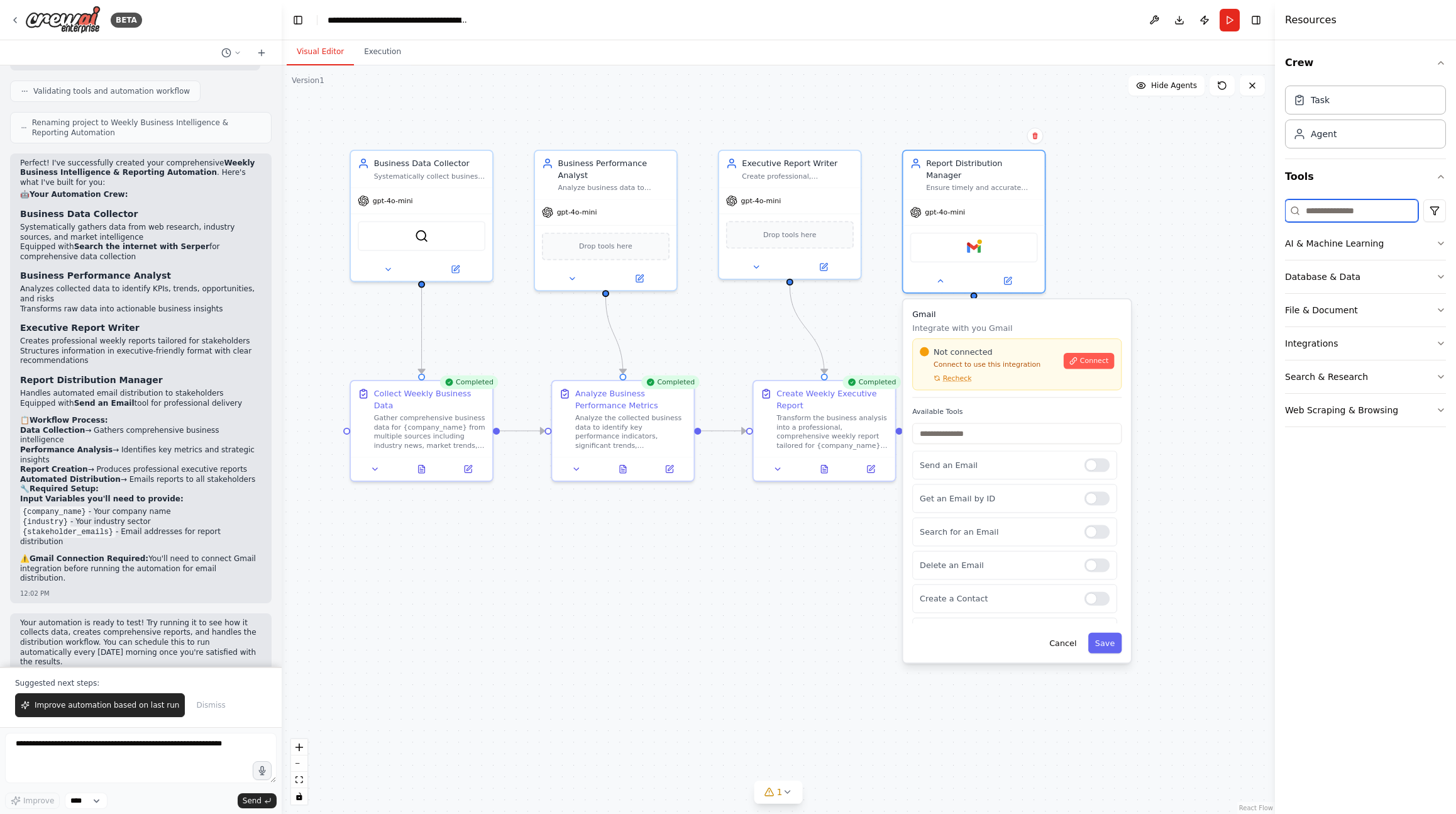
click at [1331, 216] on input at bounding box center [1351, 210] width 133 height 22
type input "****"
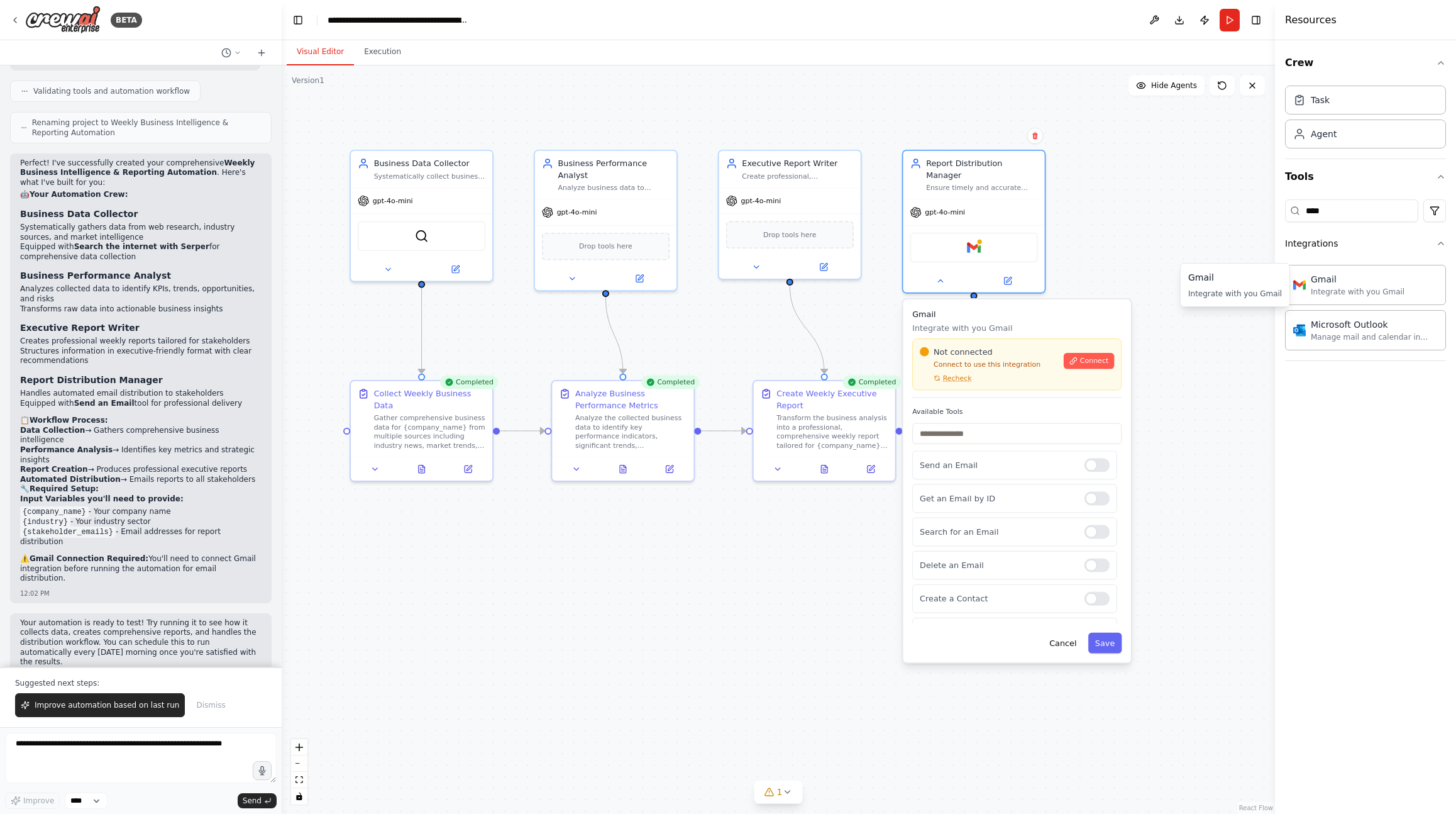
click at [1171, 229] on div ".deletable-edge-delete-btn { width: 20px; height: 20px; border: 0px solid #ffff…" at bounding box center [779, 439] width 994 height 748
